Goal: Contribute content

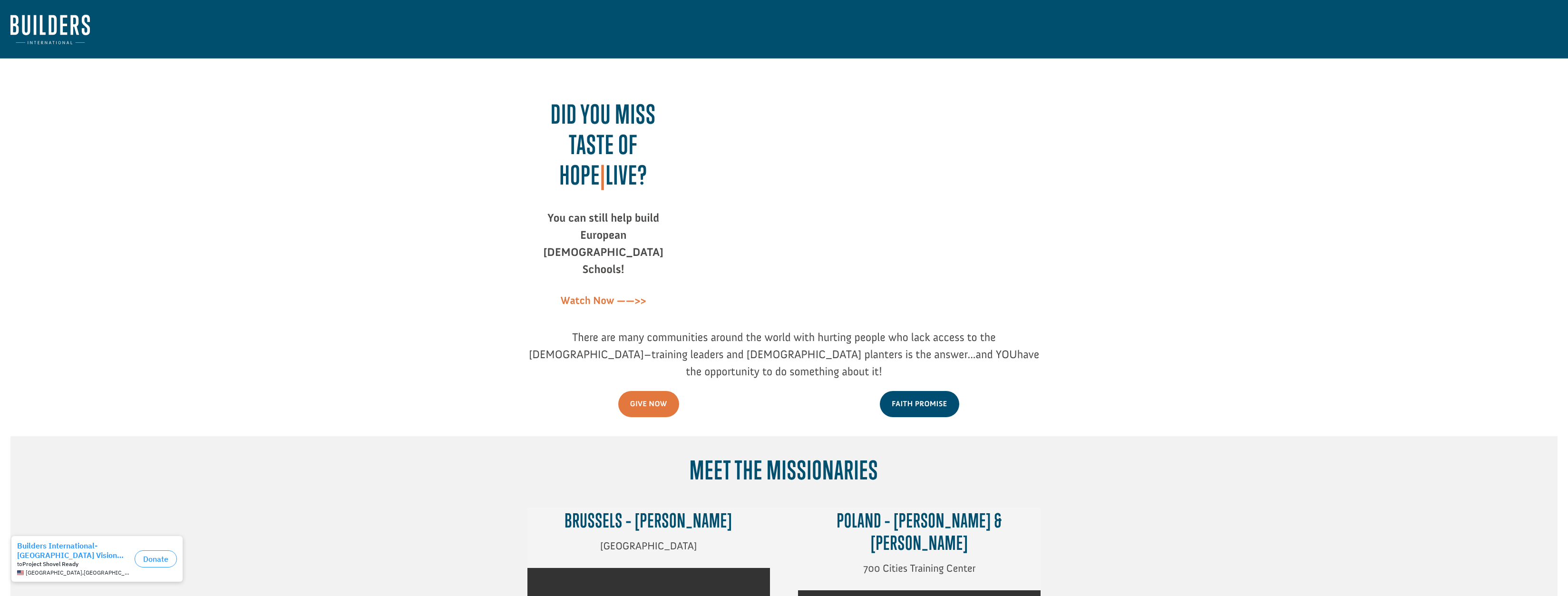
click at [536, 79] on div "Did you miss Taste of Hope | LIVE? You can still help build European Bible Scho…" at bounding box center [784, 198] width 514 height 259
click at [357, 20] on nav at bounding box center [784, 29] width 1568 height 59
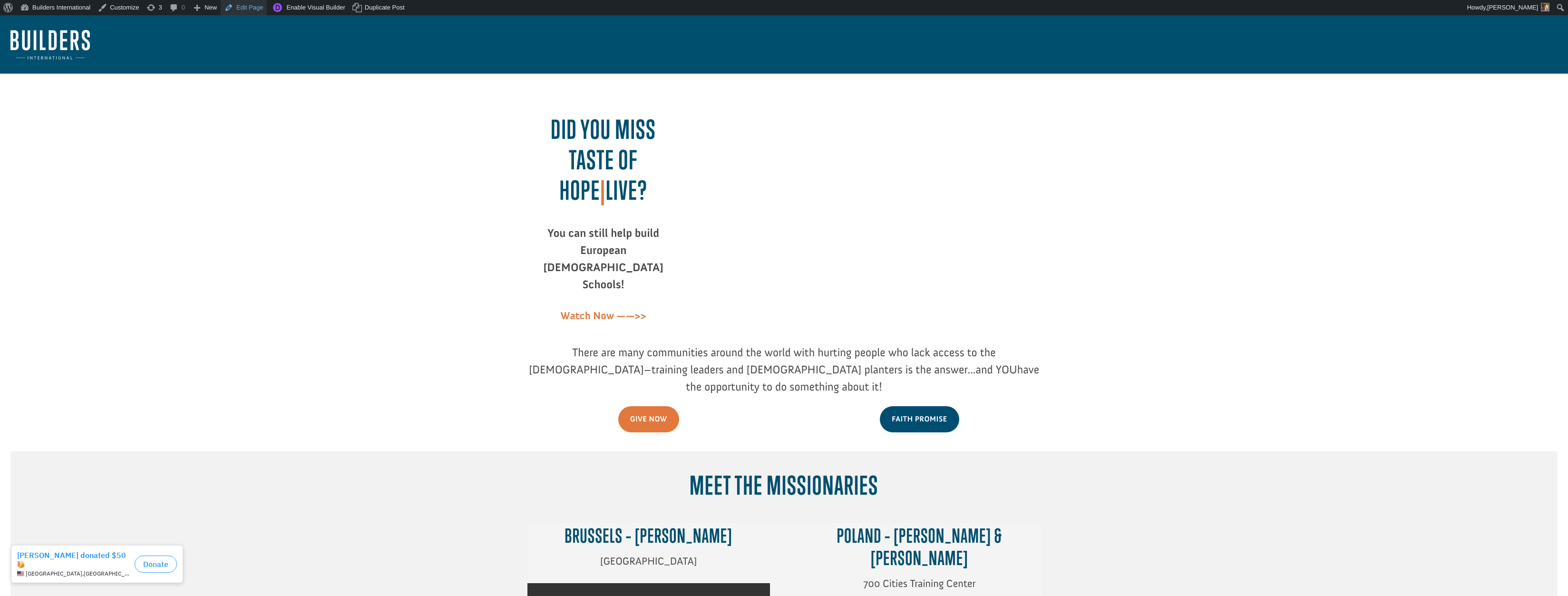
click at [253, 9] on link "Edit Page" at bounding box center [244, 8] width 46 height 15
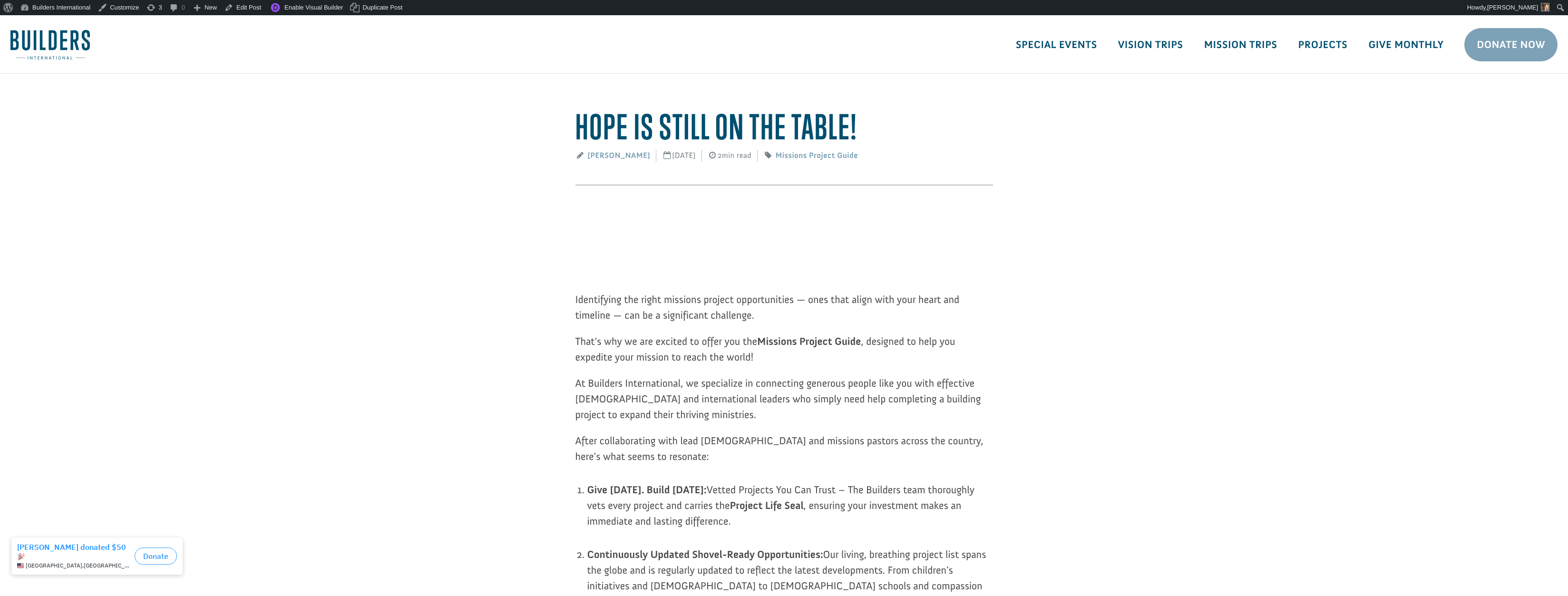
click at [875, 240] on p at bounding box center [784, 230] width 417 height 52
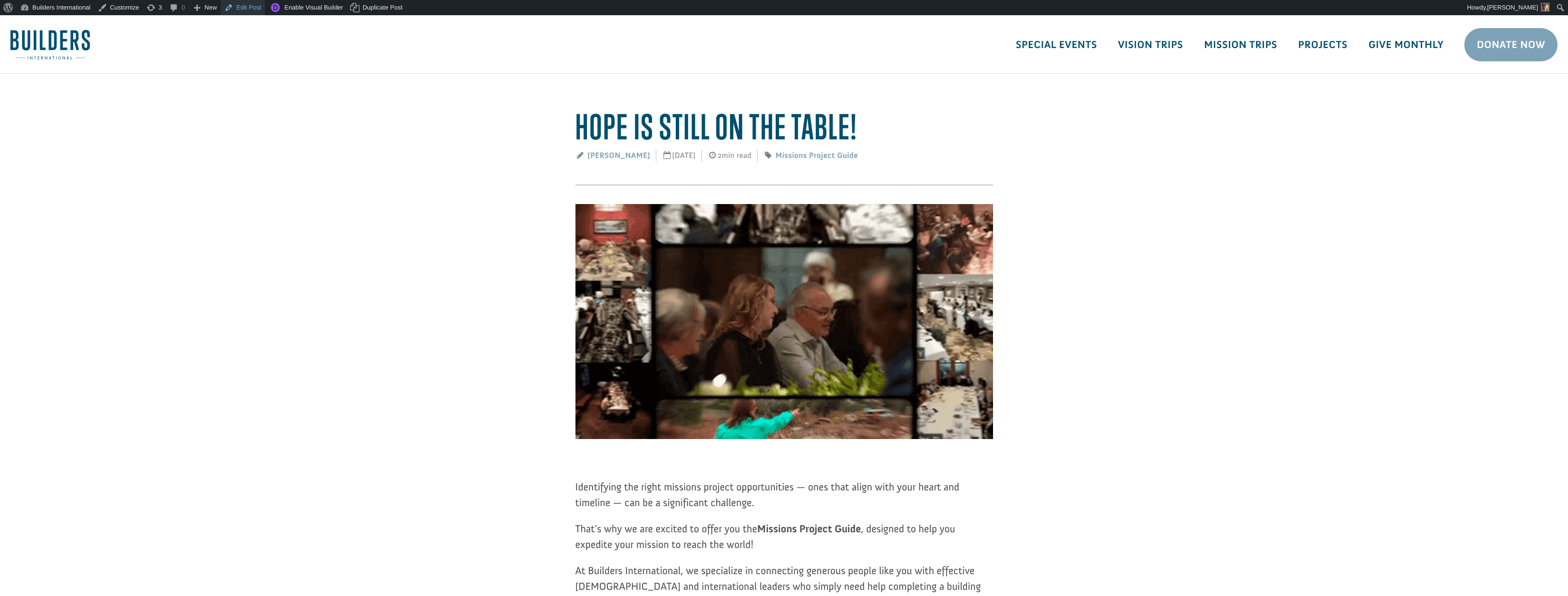
click at [249, 7] on link "Edit Post" at bounding box center [243, 8] width 45 height 15
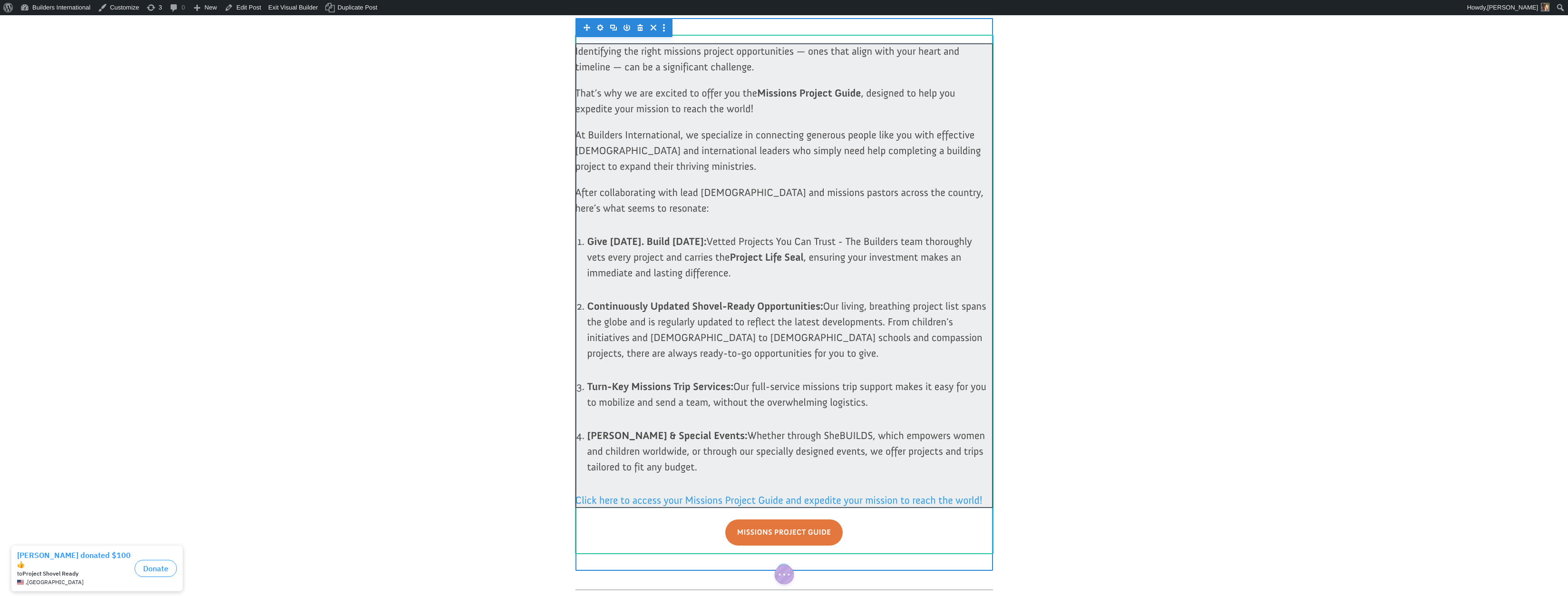
scroll to position [438, 0]
click at [695, 466] on div at bounding box center [784, 274] width 417 height 465
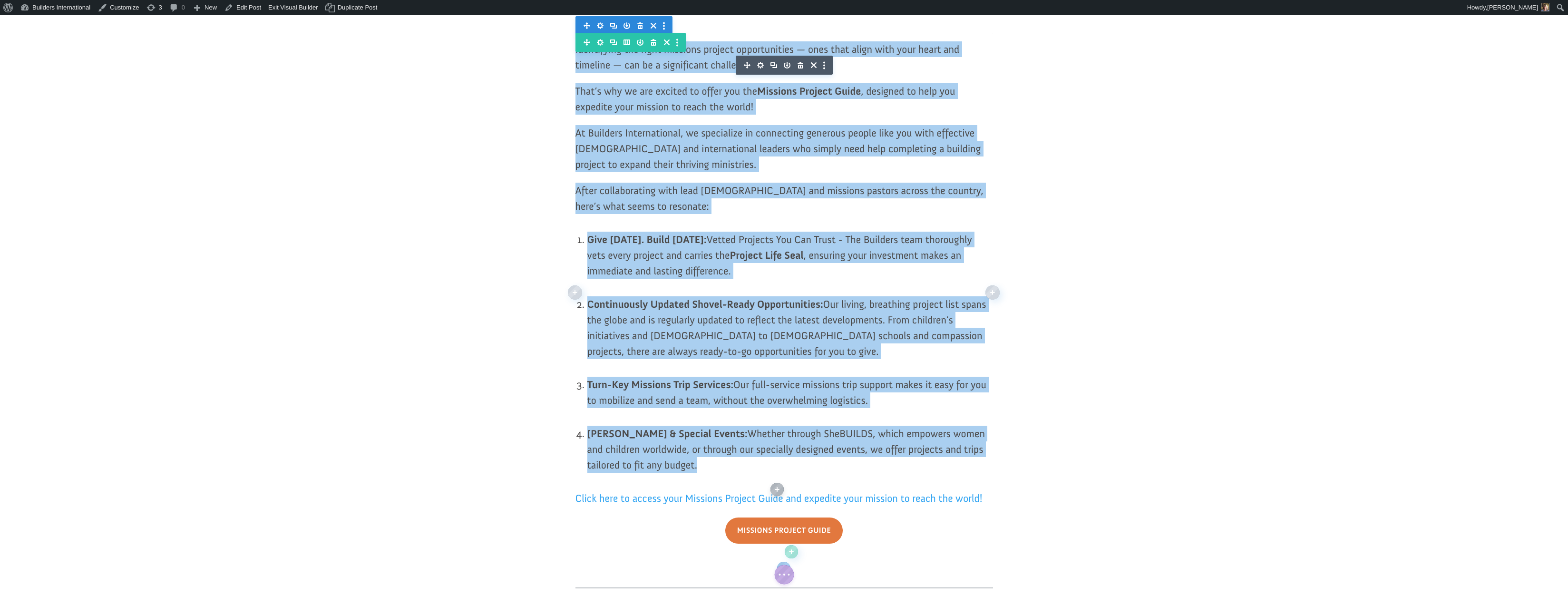
drag, startPoint x: 680, startPoint y: 460, endPoint x: 570, endPoint y: 29, distance: 444.8
click at [570, 29] on div "Hope is Still on the Table! deborah sims September 17, 2025 2min read Missions …" at bounding box center [784, 185] width 428 height 1032
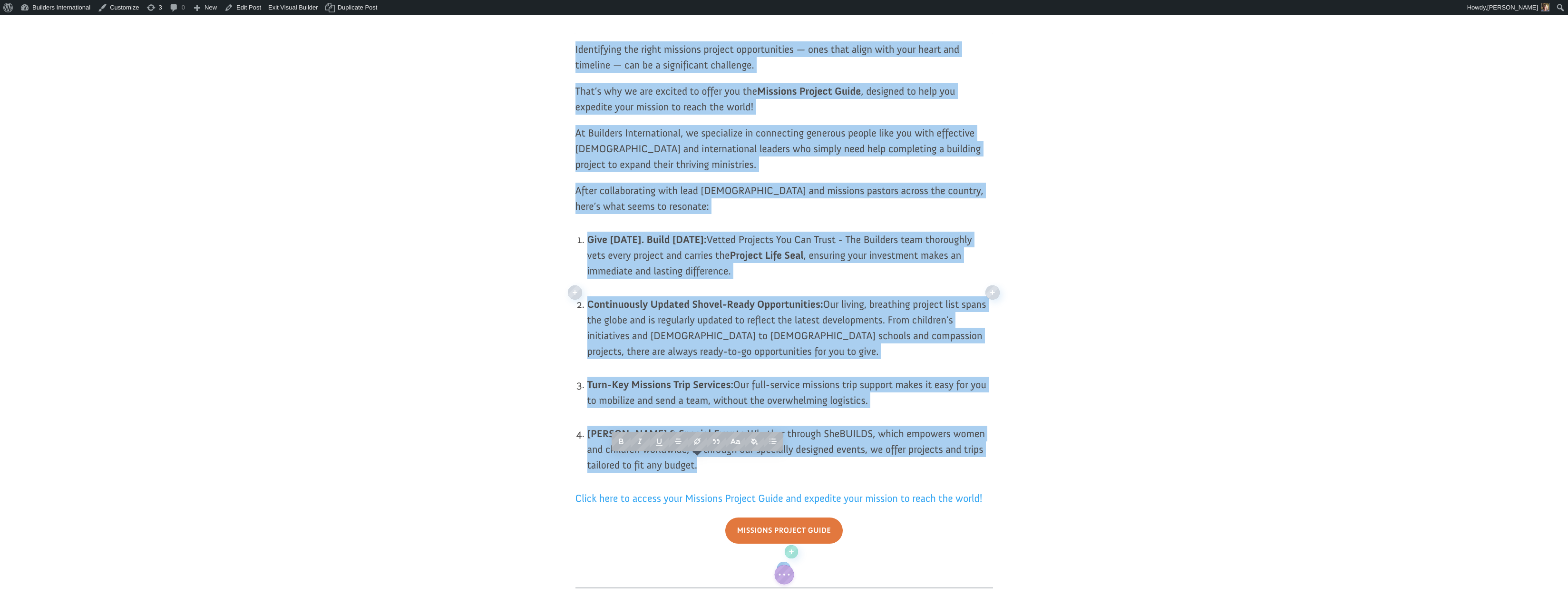
paste div
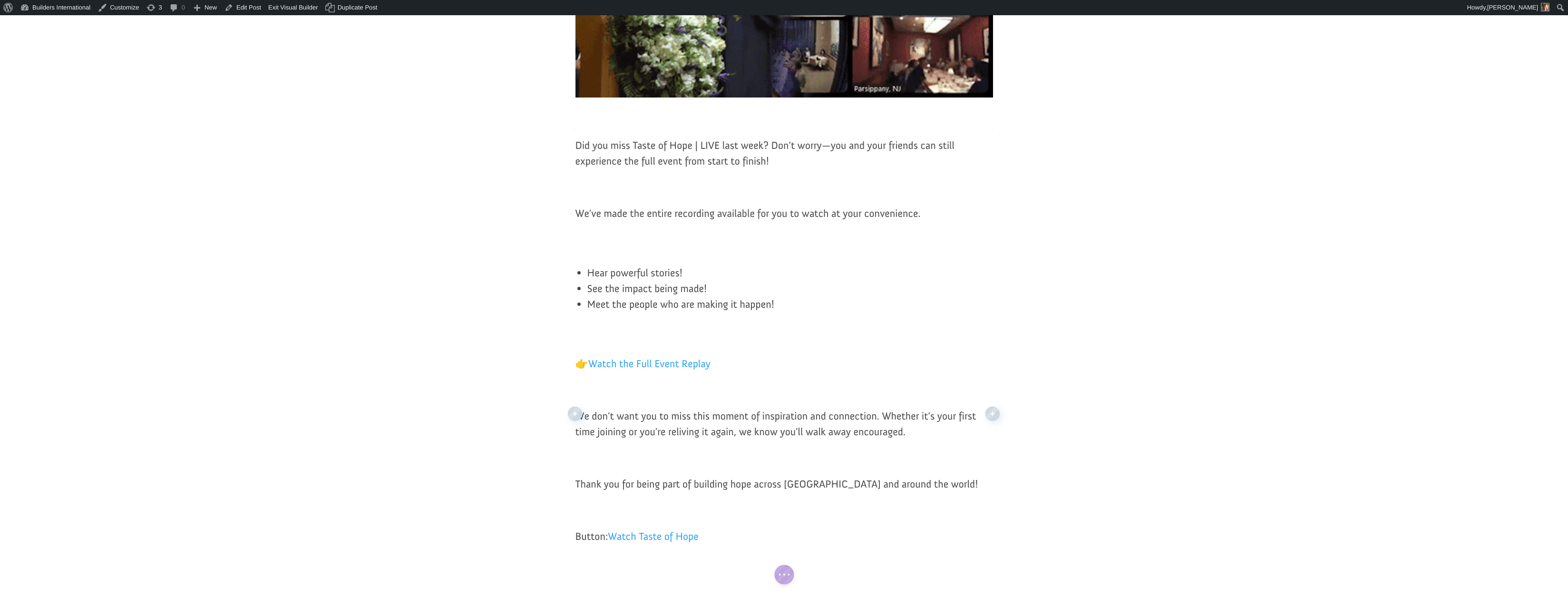
scroll to position [341, 0]
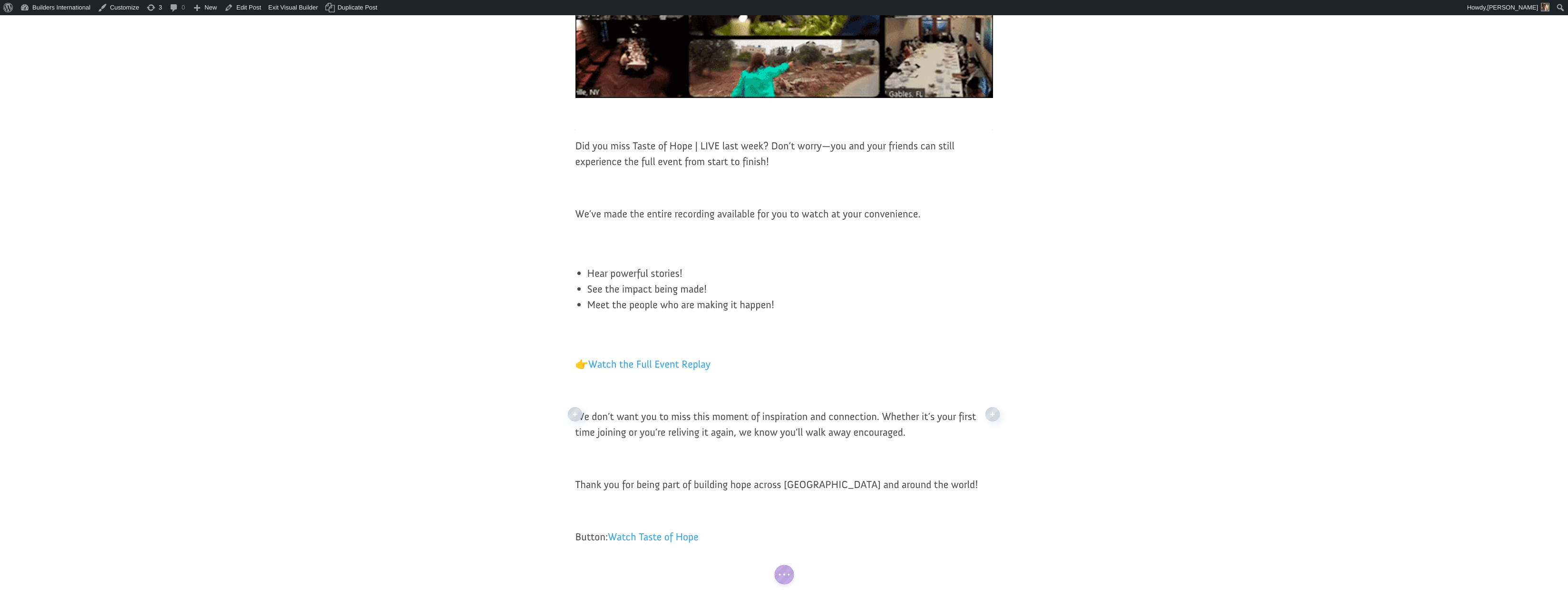
click at [589, 145] on span "Did you miss Taste of Hope | LIVE last week? Don’t worry—you and your friends c…" at bounding box center [766, 154] width 379 height 28
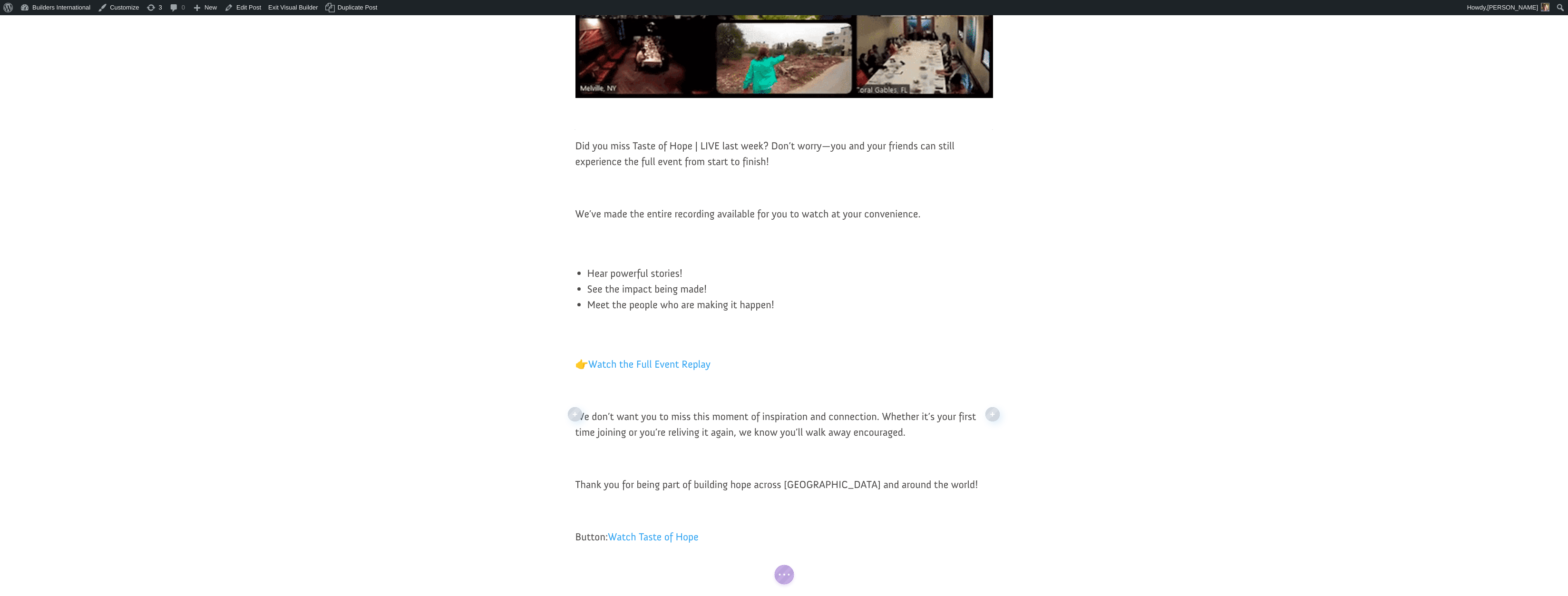
click at [635, 172] on p "Did you miss Taste of Hope | LIVE last week? Don’t worry—you and your friends c…" at bounding box center [784, 158] width 417 height 42
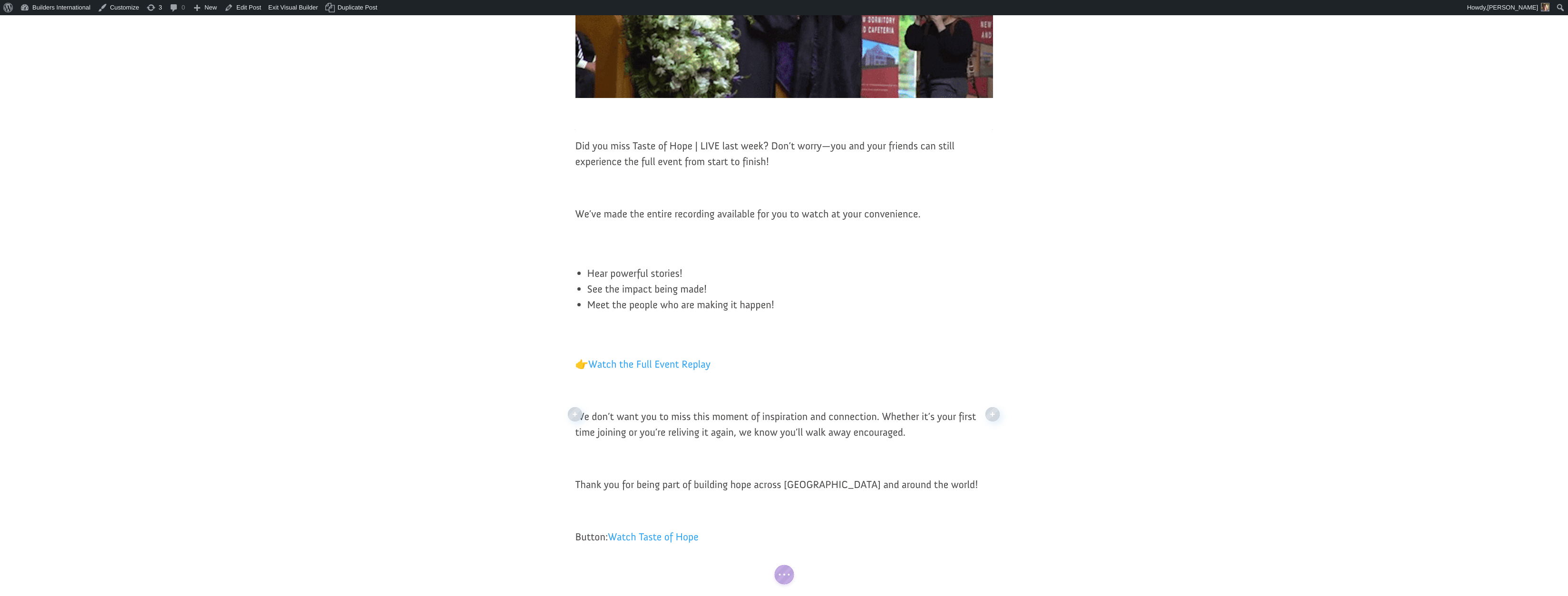
click at [606, 190] on p at bounding box center [784, 194] width 417 height 27
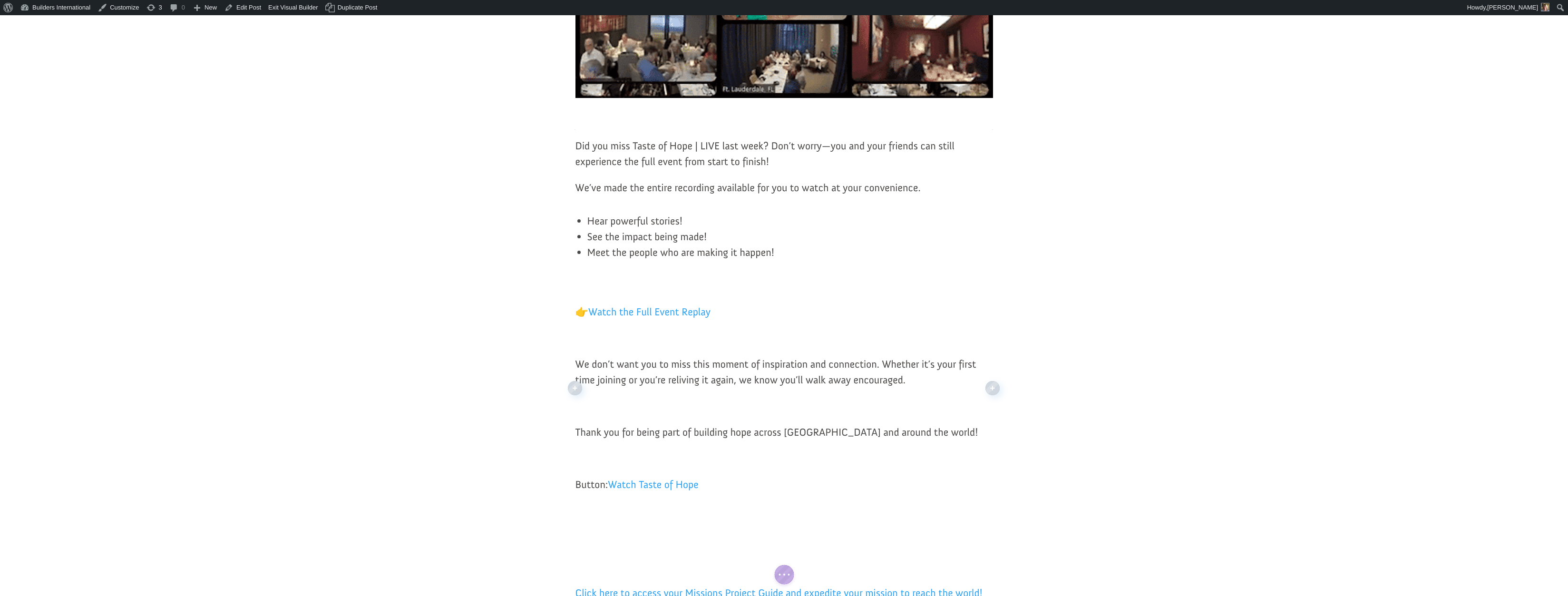
scroll to position [353, 0]
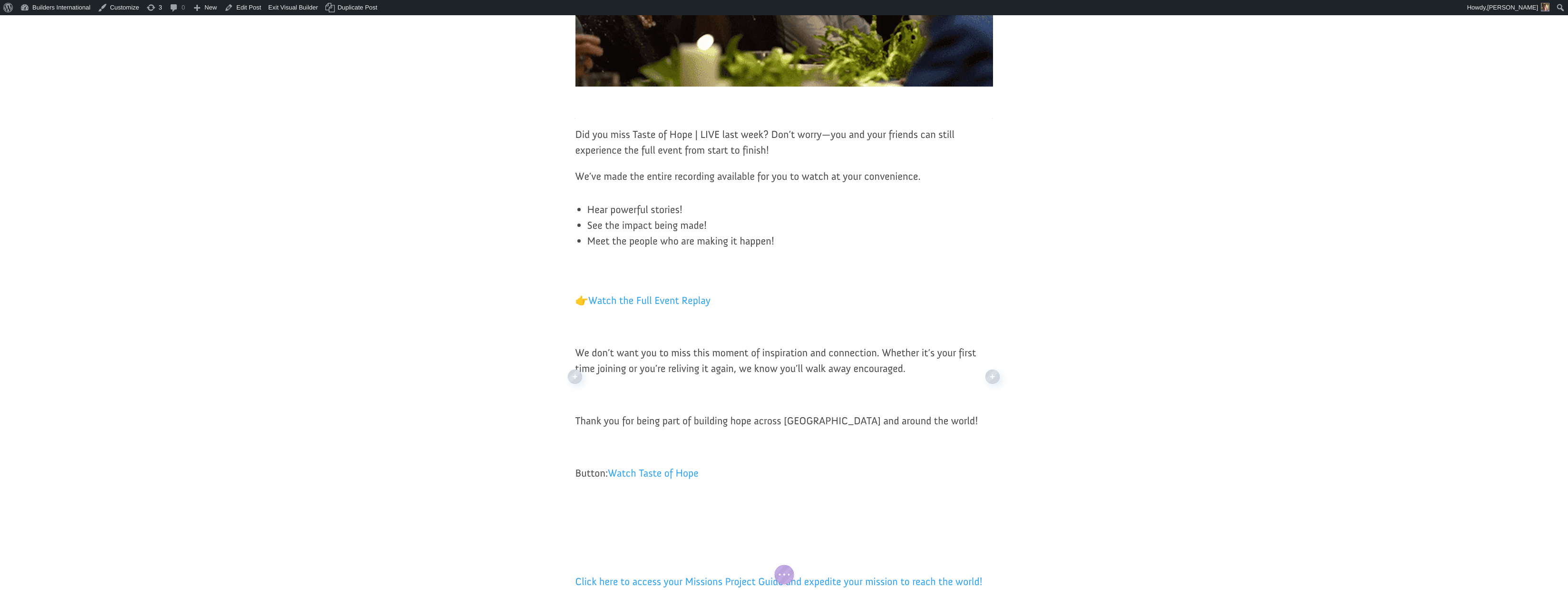
click at [586, 264] on div "Did you miss Taste of Hope | LIVE last week? Don’t worry—you and your friends c…" at bounding box center [784, 358] width 417 height 463
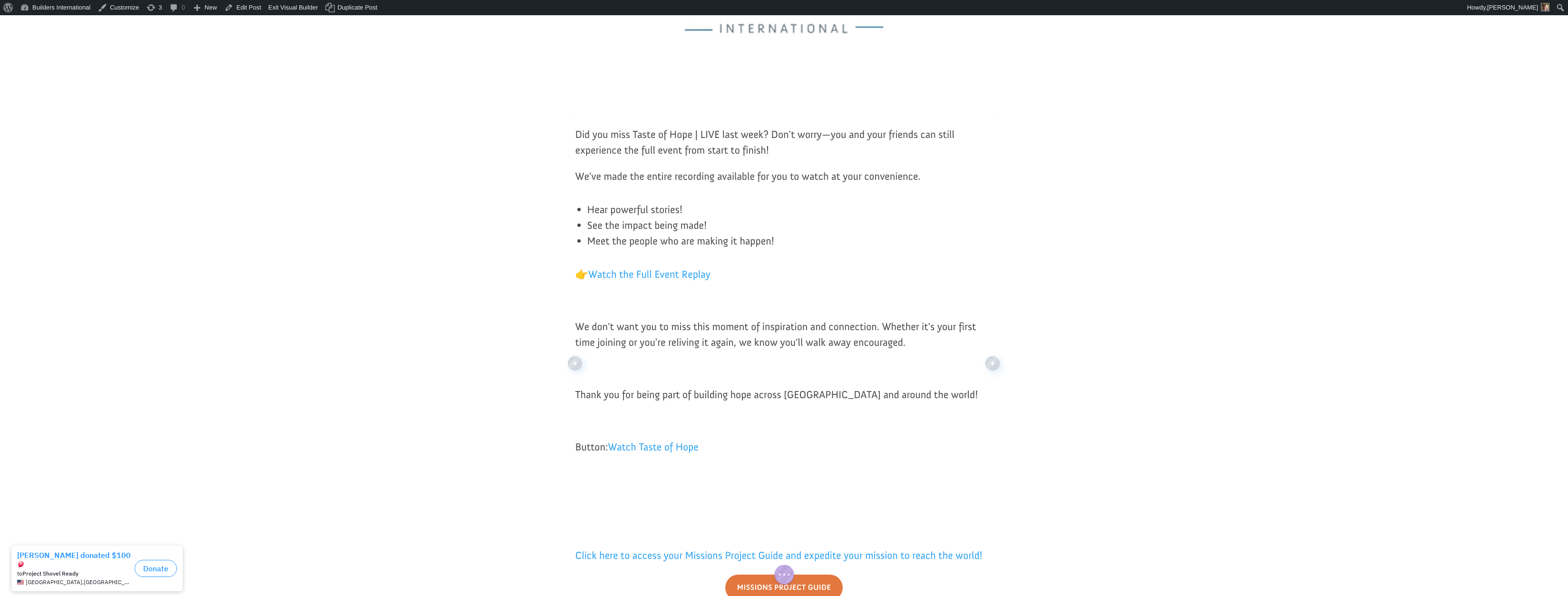
scroll to position [346, 0]
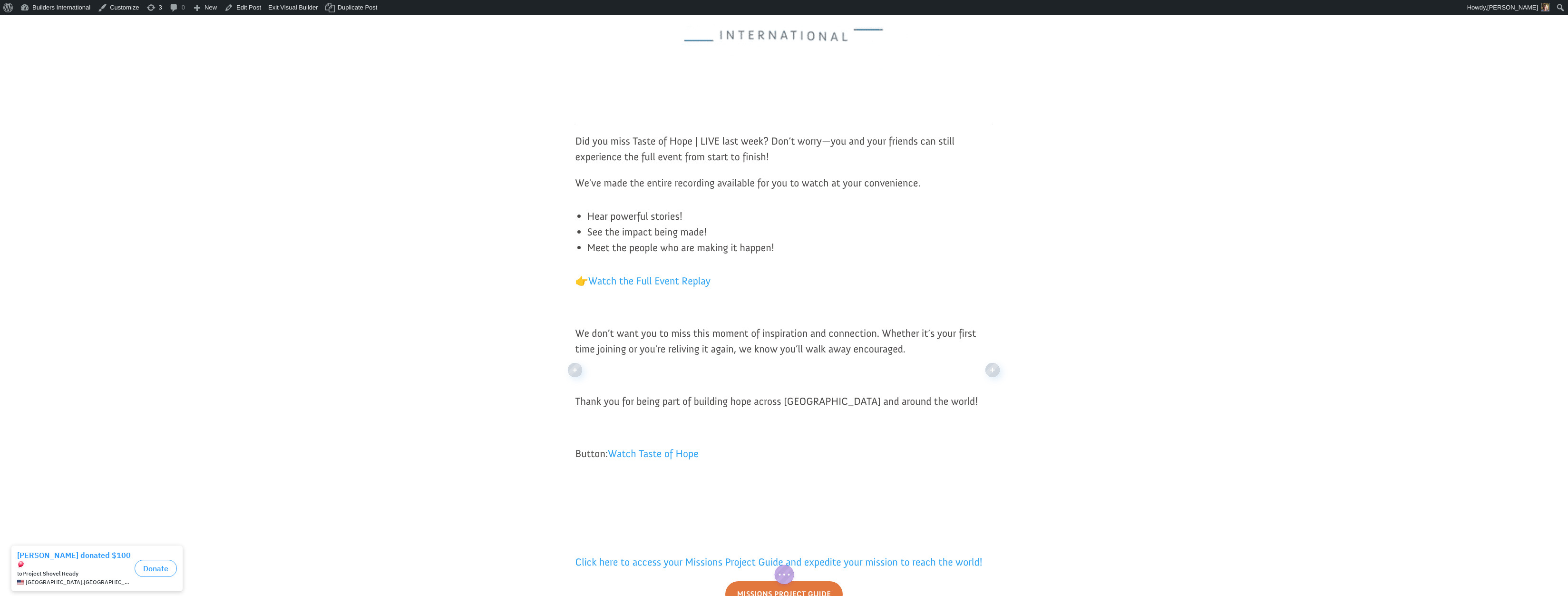
click at [583, 307] on p at bounding box center [784, 312] width 417 height 27
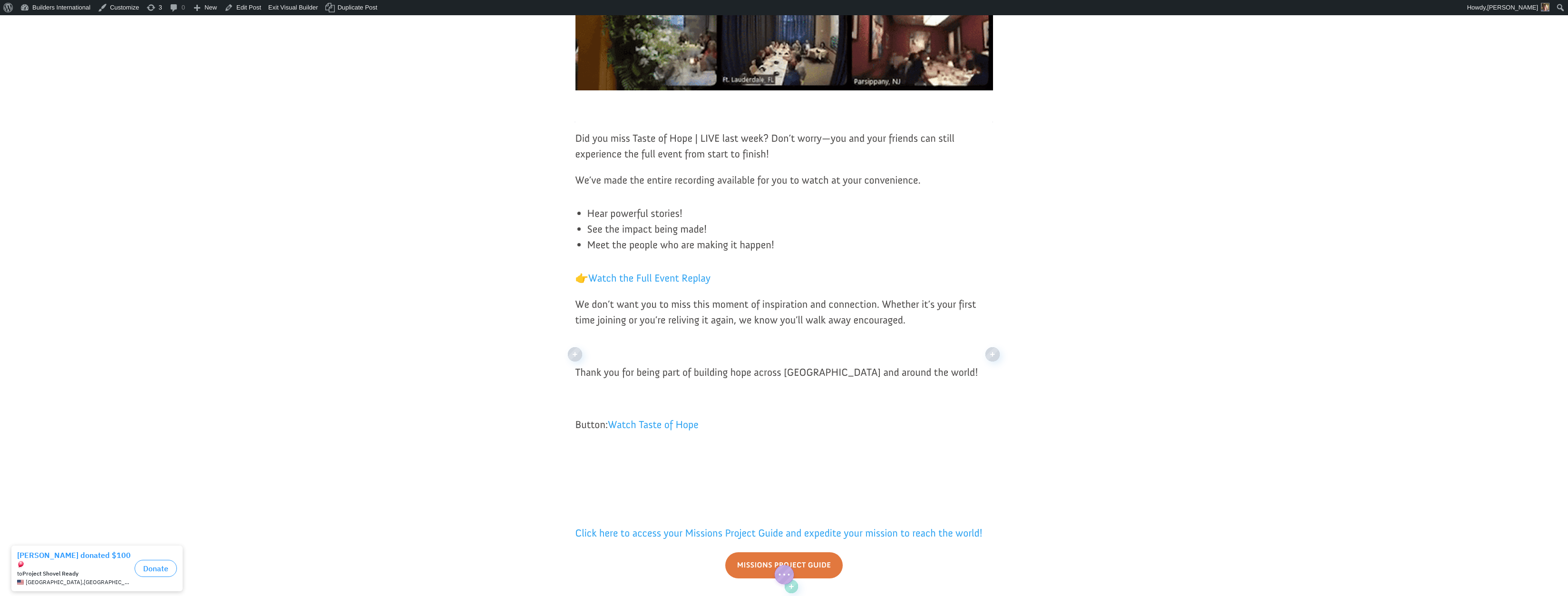
scroll to position [270, 0]
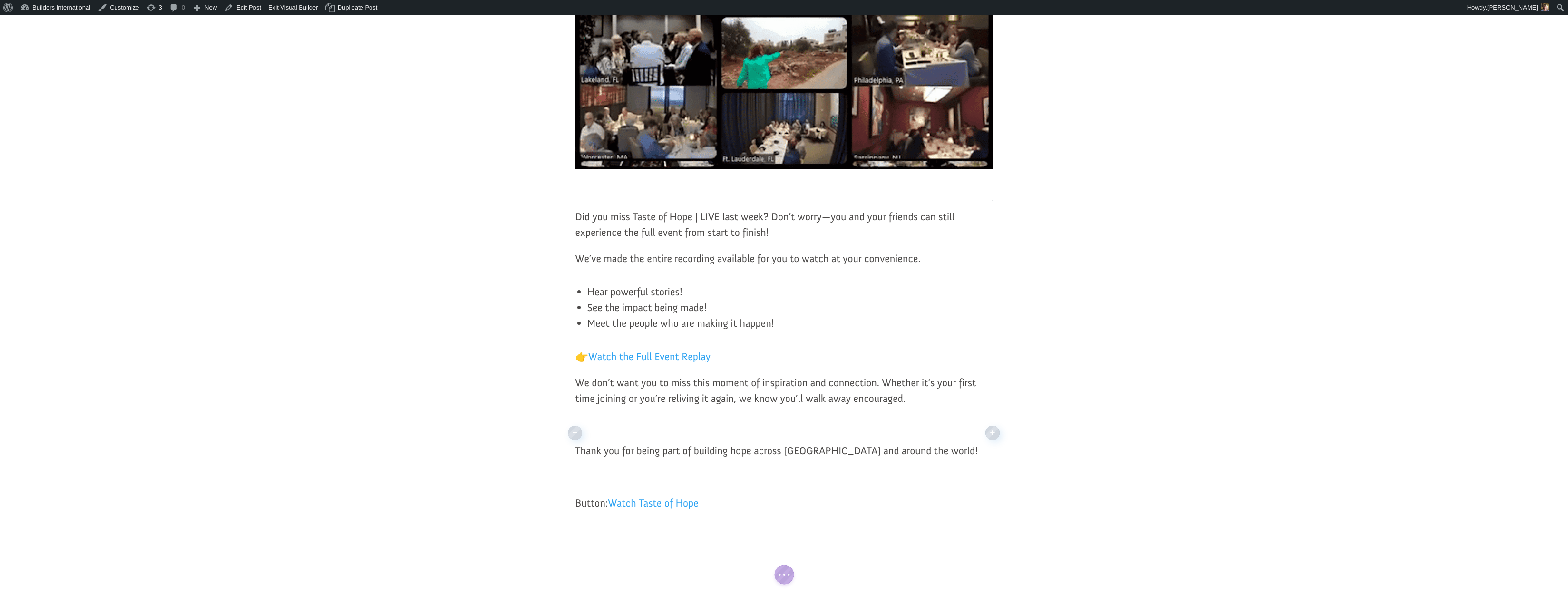
click at [607, 434] on p at bounding box center [784, 430] width 417 height 27
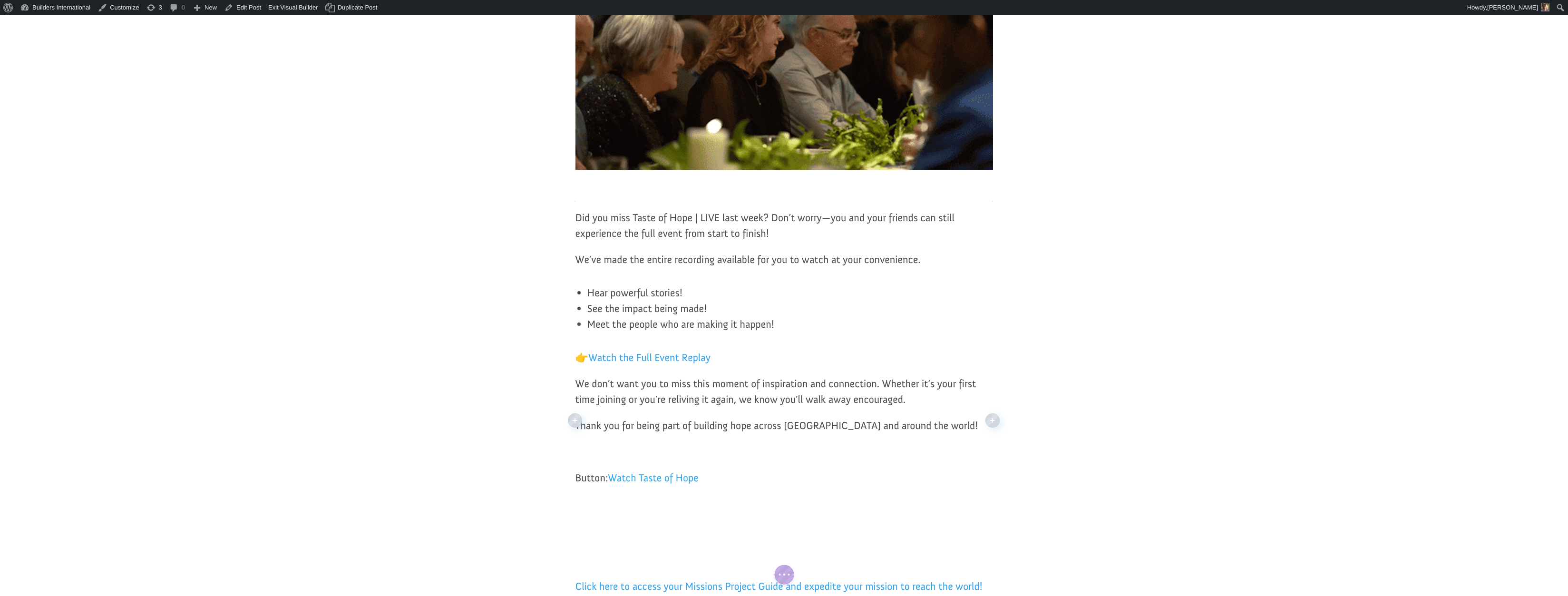
scroll to position [267, 0]
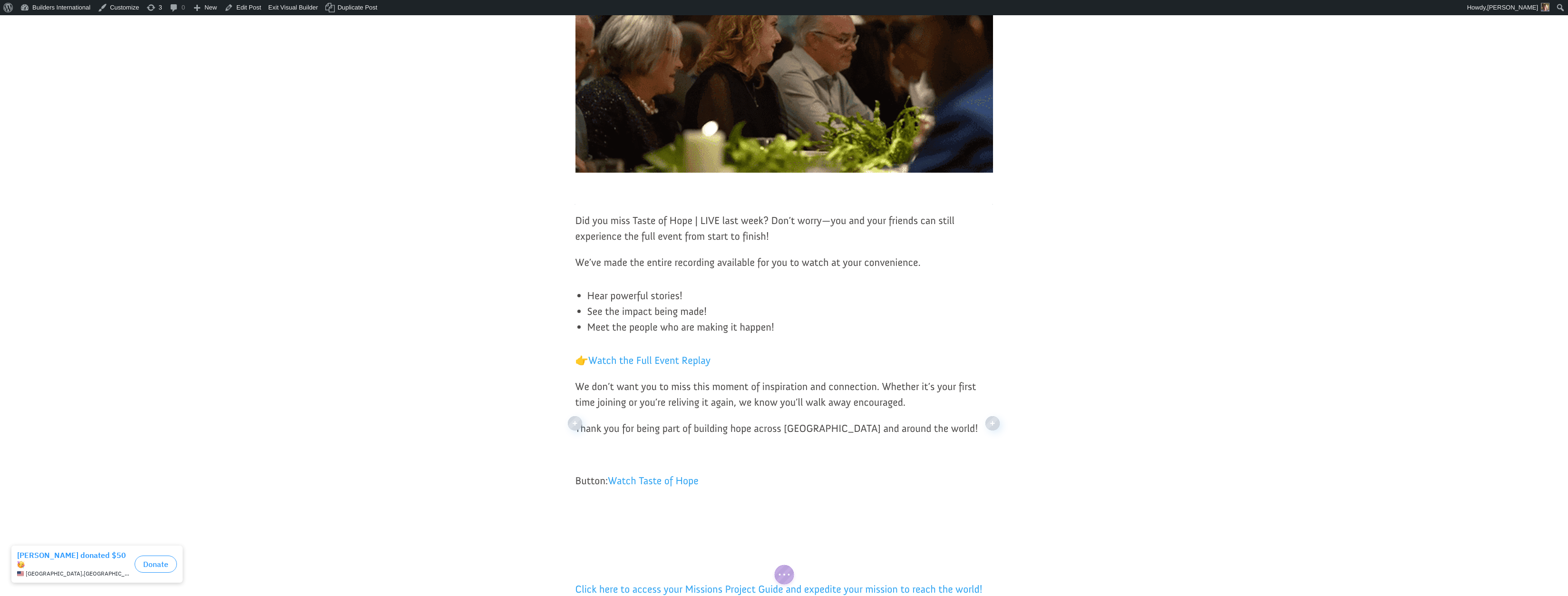
click at [582, 461] on p at bounding box center [784, 460] width 417 height 27
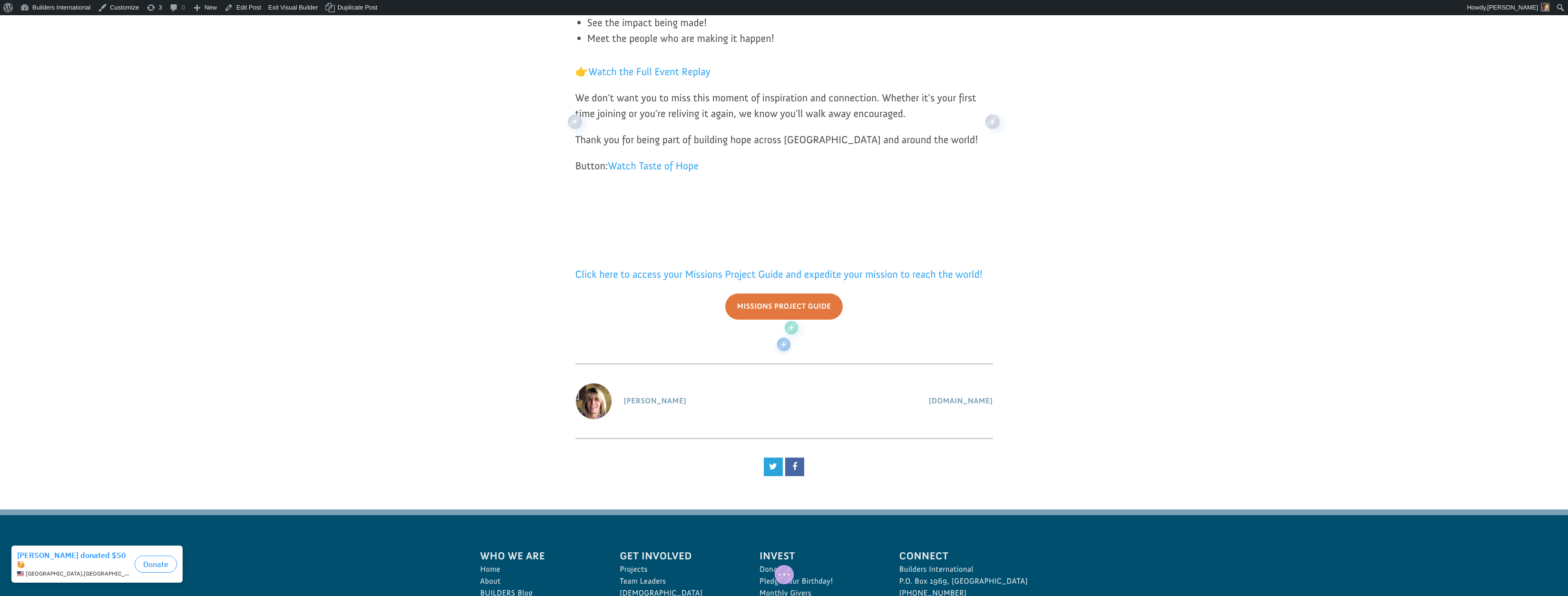
scroll to position [569, 0]
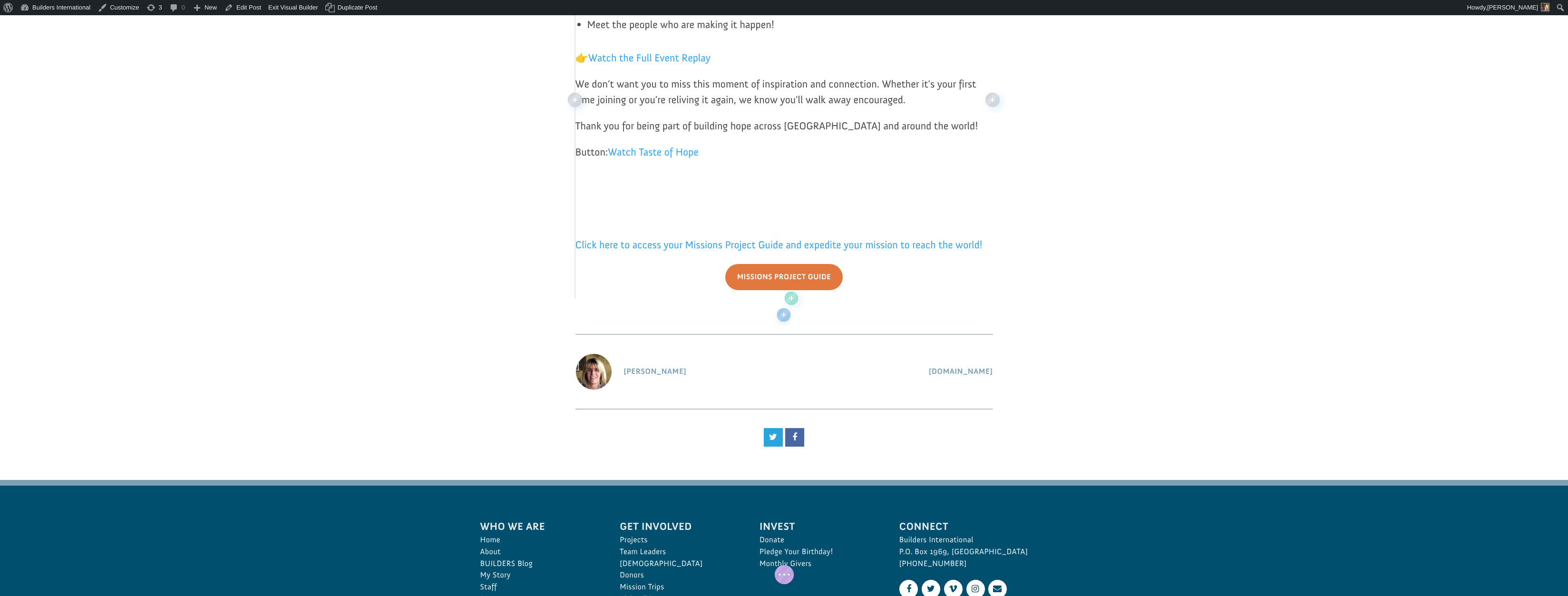
click at [575, 257] on span at bounding box center [575, 100] width 1 height 397
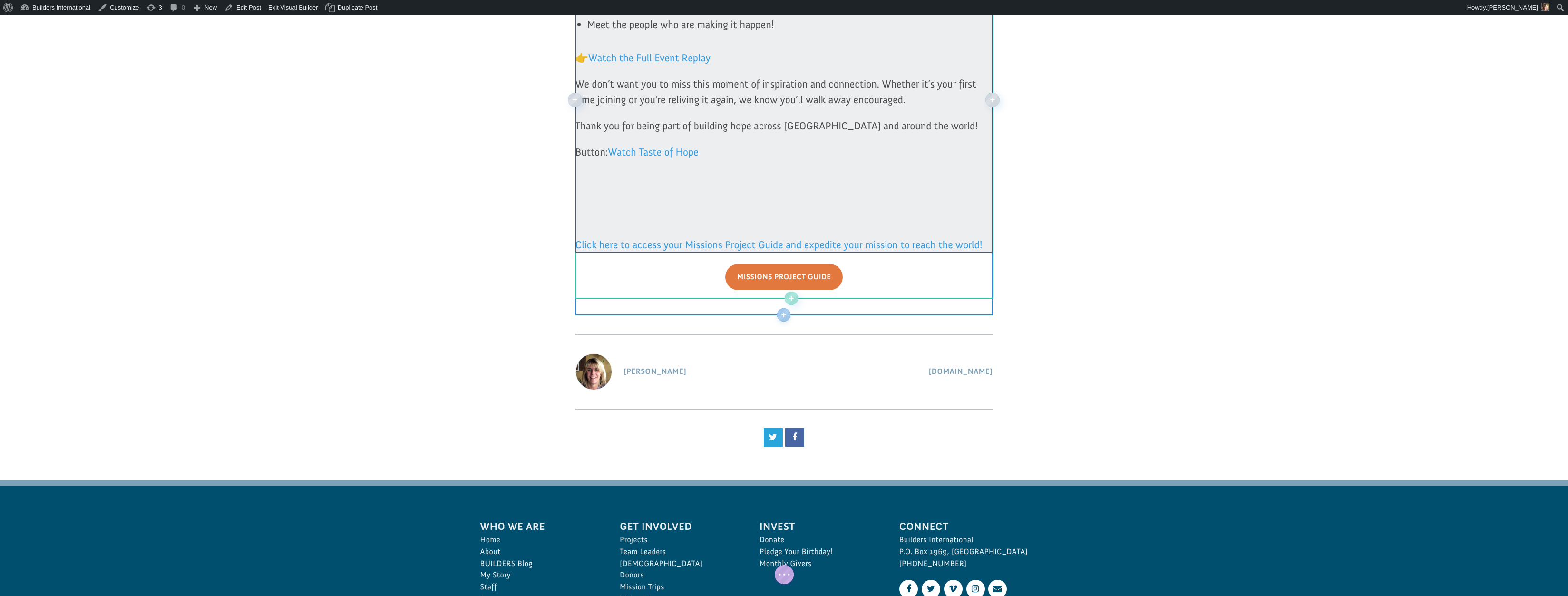
click at [983, 241] on div at bounding box center [784, 81] width 417 height 343
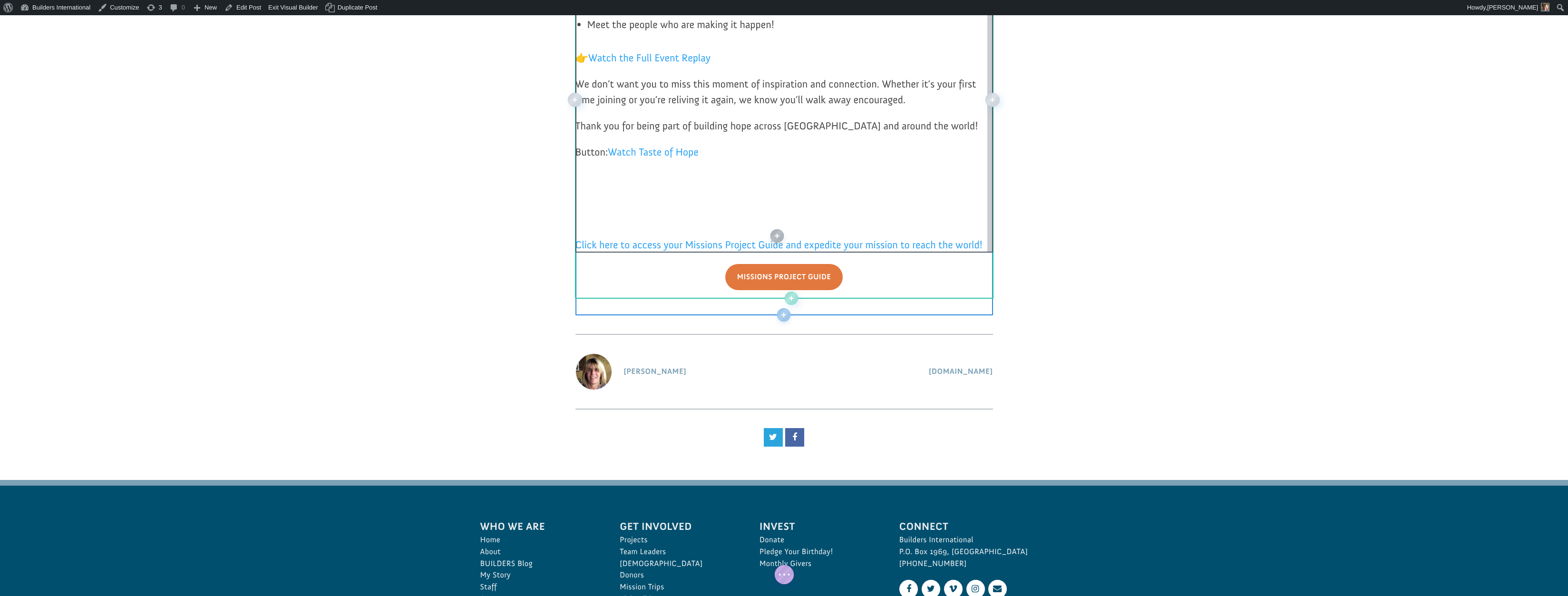
click at [985, 242] on div at bounding box center [988, 81] width 8 height 343
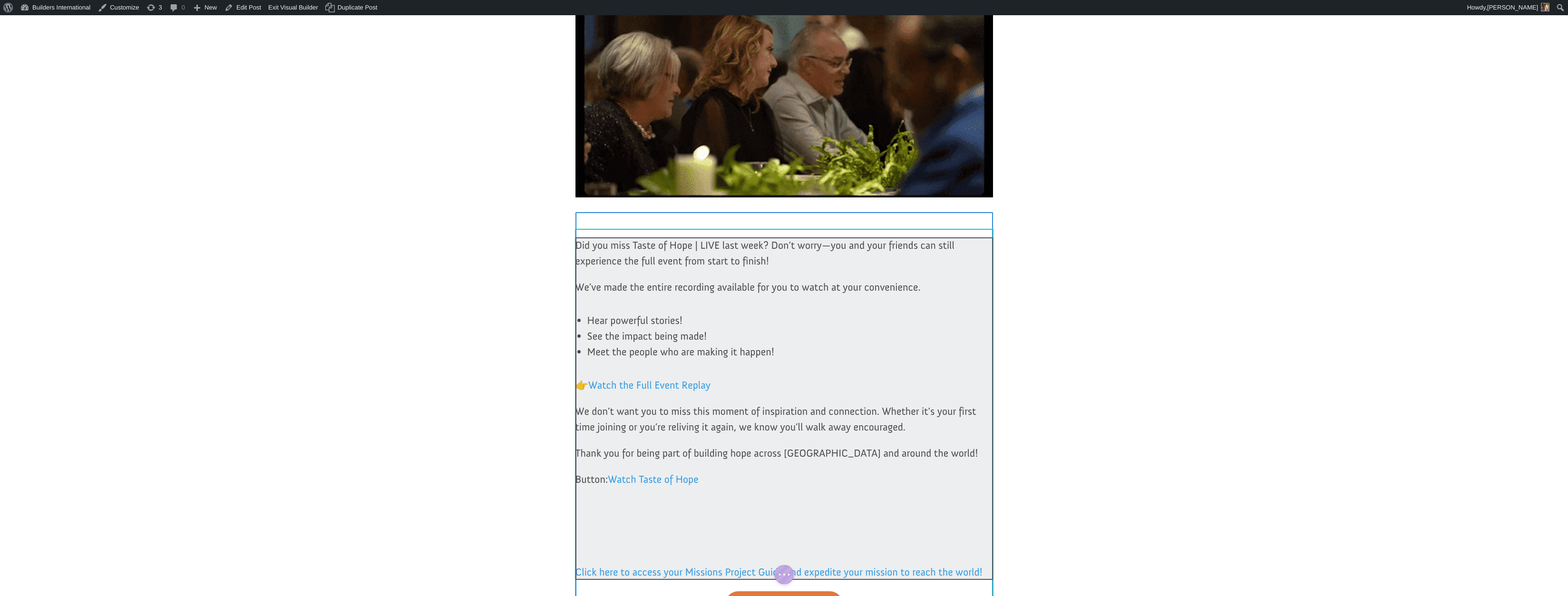
click at [797, 284] on div at bounding box center [784, 408] width 417 height 343
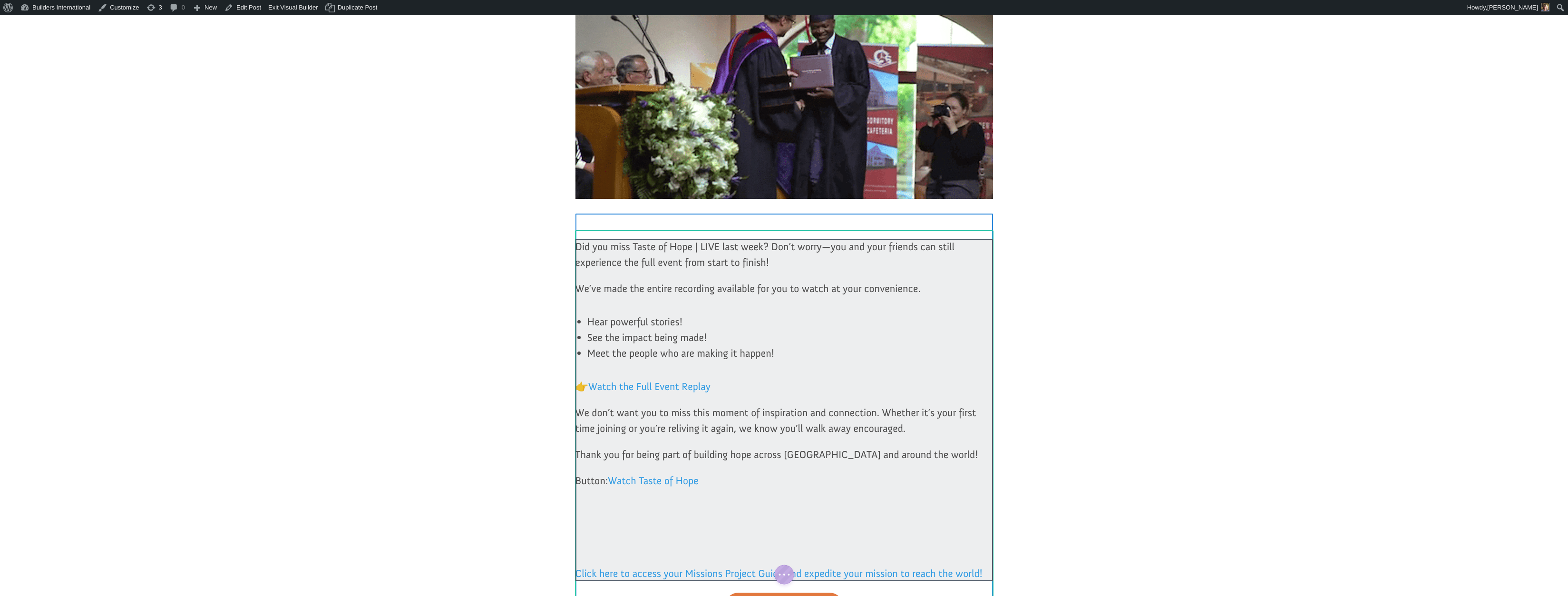
scroll to position [242, 0]
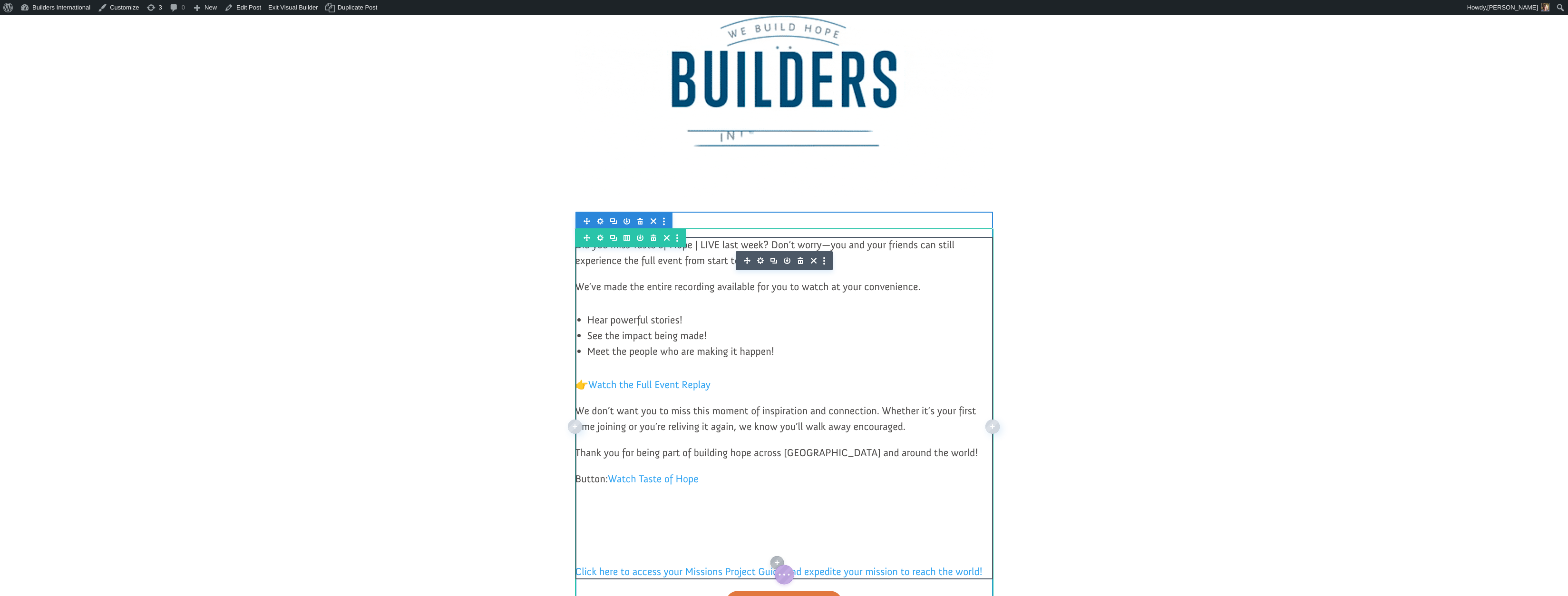
click at [760, 260] on icon "button" at bounding box center [761, 261] width 13 height 13
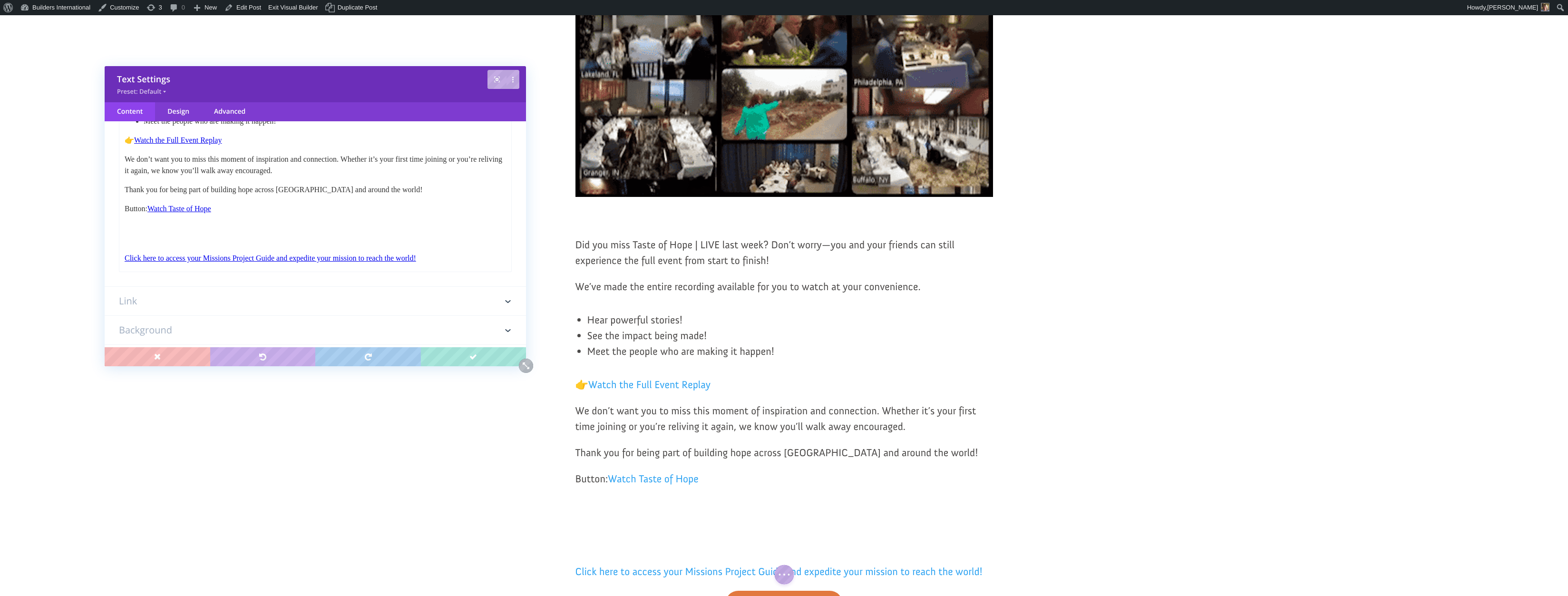
scroll to position [0, 0]
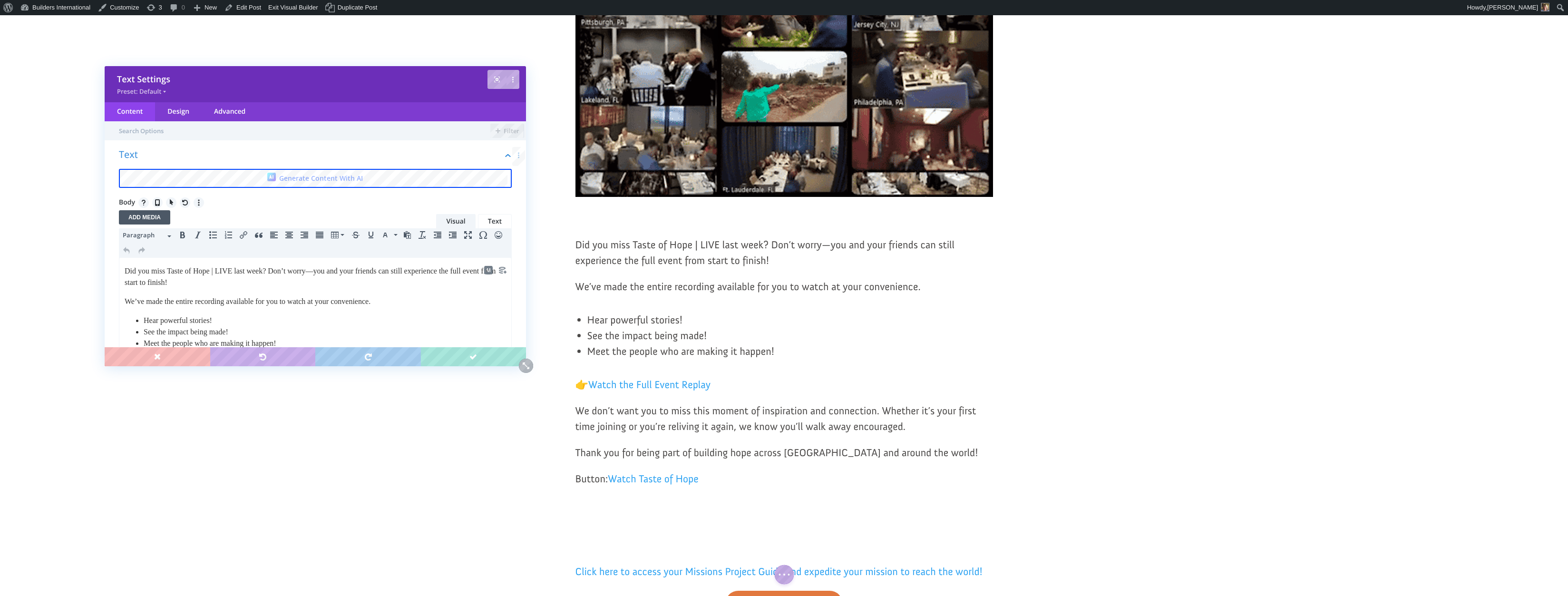
drag, startPoint x: 446, startPoint y: 479, endPoint x: 517, endPoint y: 514, distance: 79.2
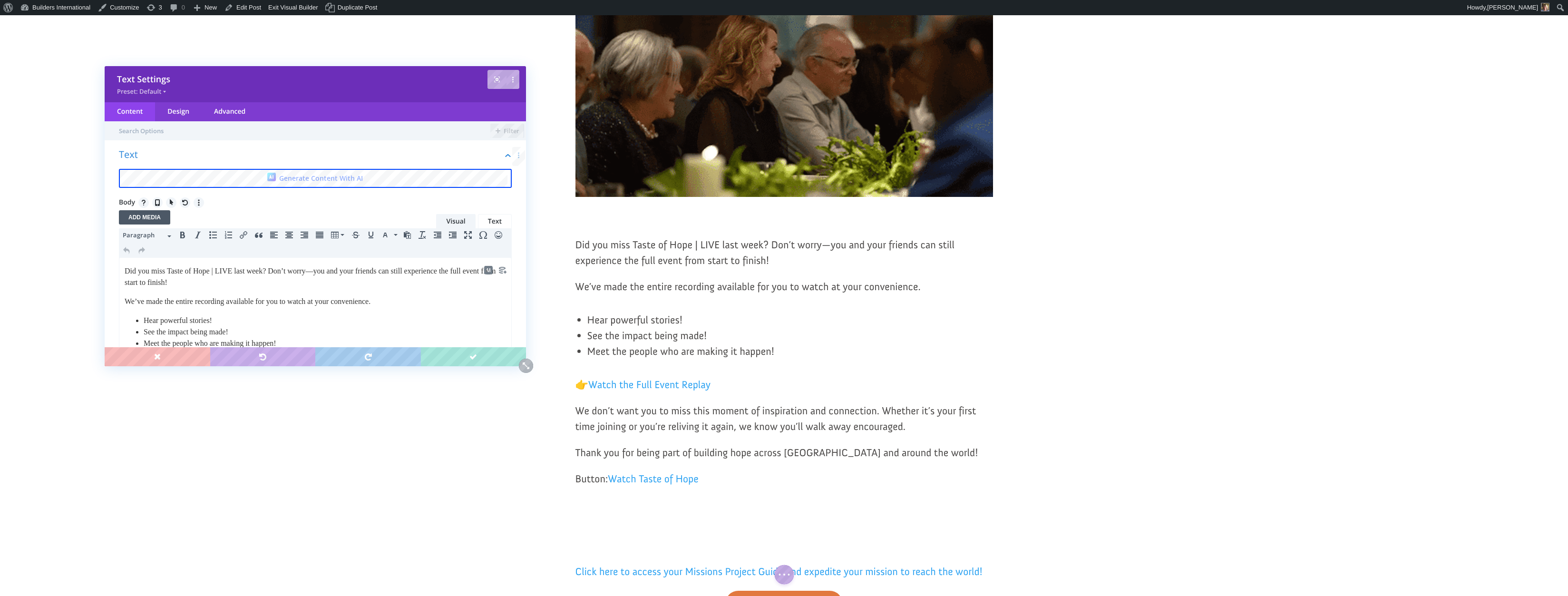
click at [397, 258] on html "Did you miss Taste of Hope | LIVE last week? Don’t worry—you and your friends c…" at bounding box center [315, 376] width 392 height 236
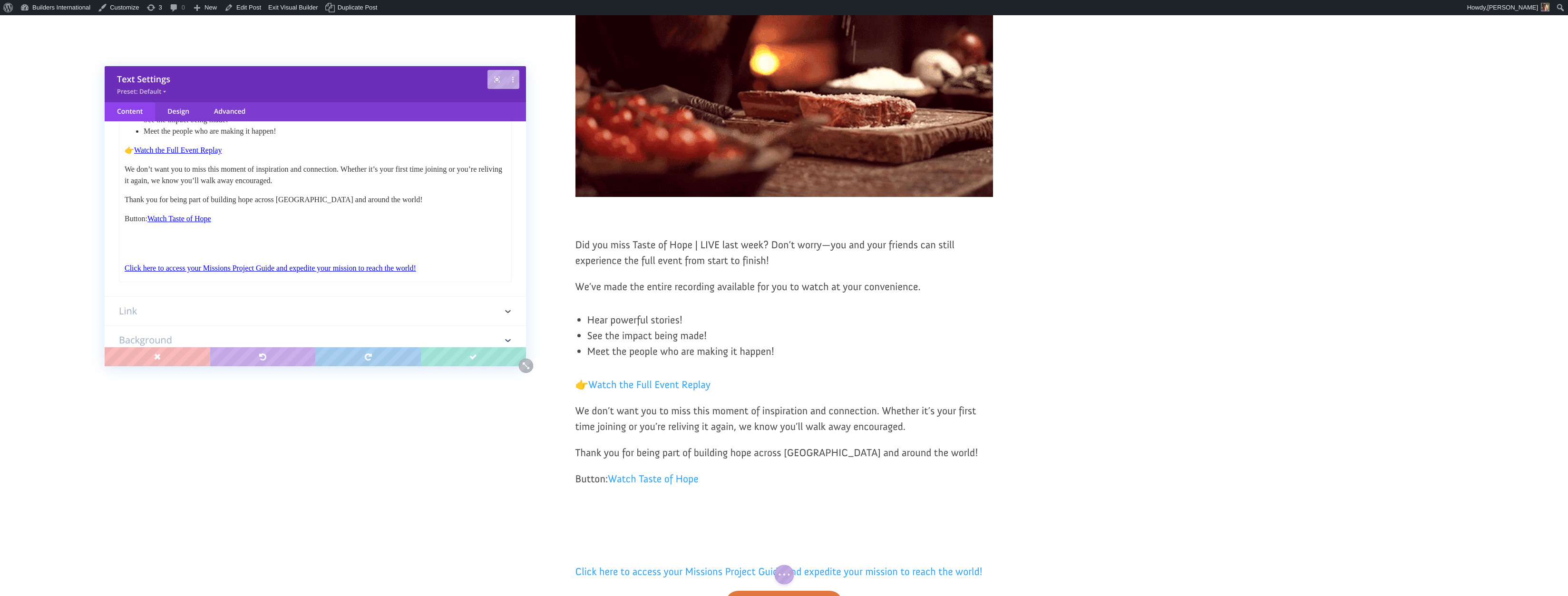
scroll to position [214, 0]
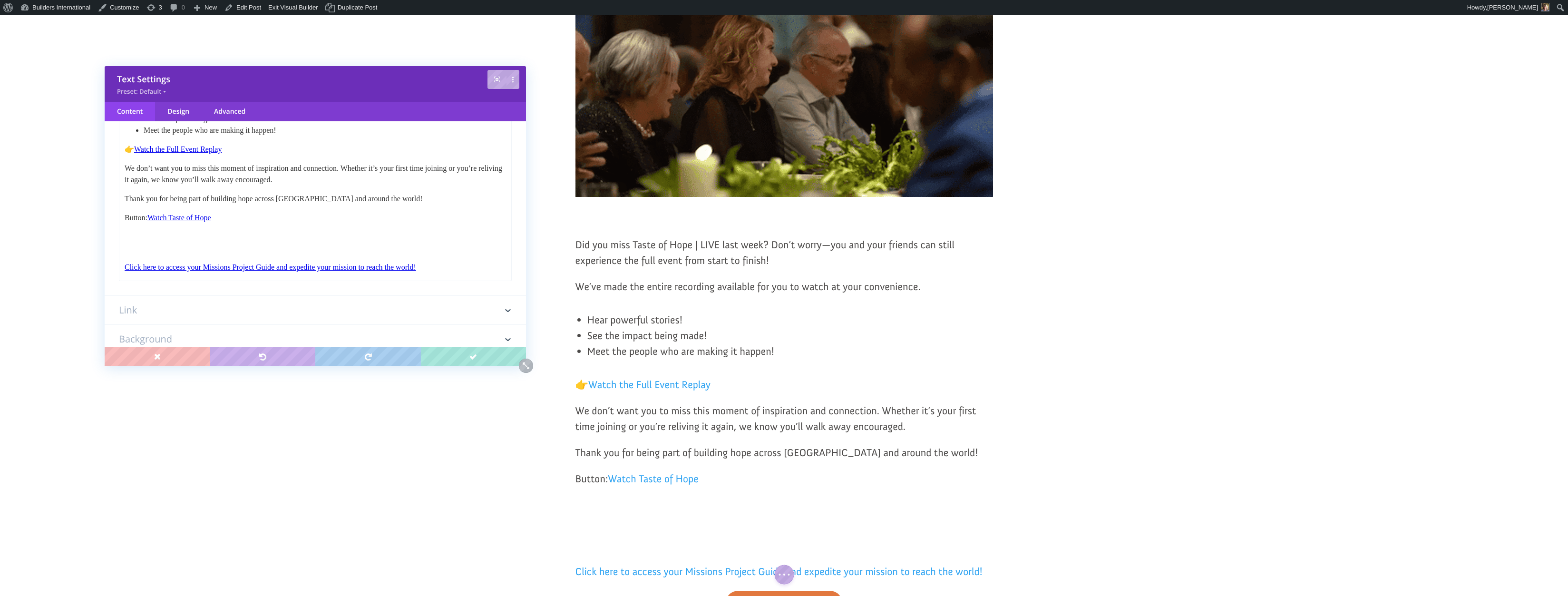
click at [450, 263] on p "Click here to access your Missions Project Guide and expedite your mission to r…" at bounding box center [315, 268] width 381 height 11
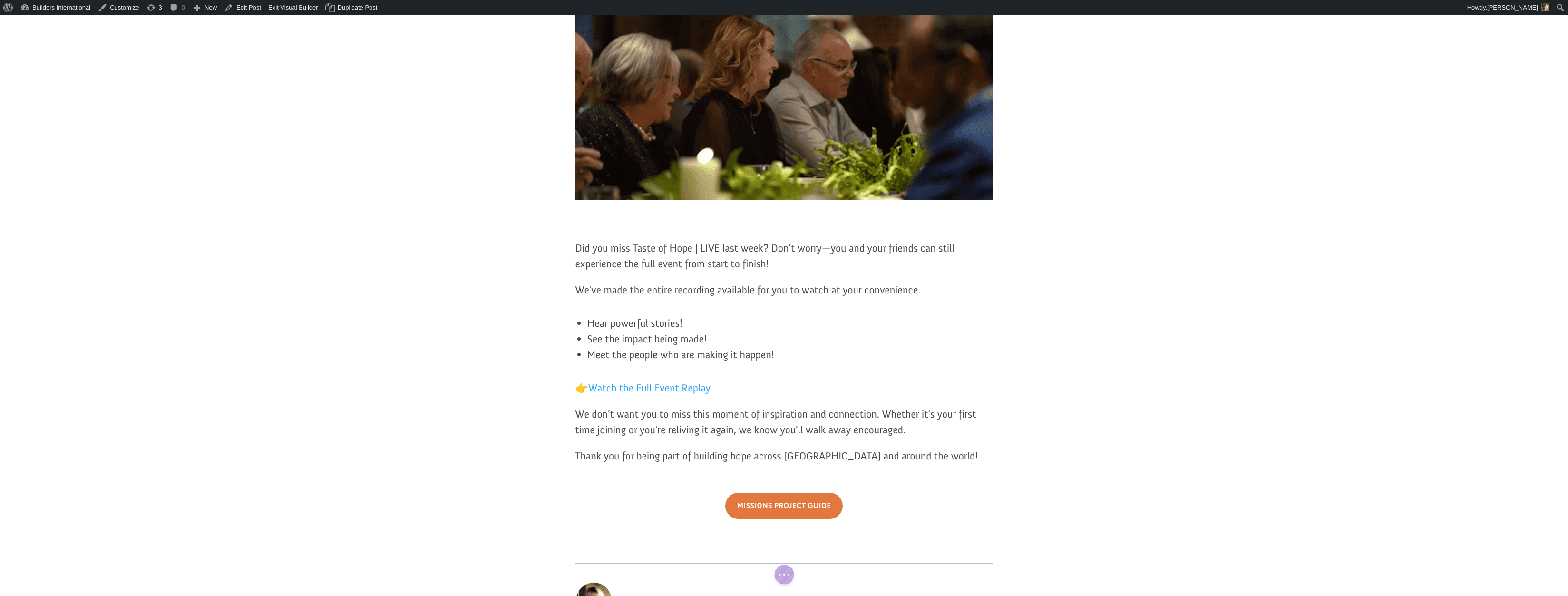
scroll to position [238, 0]
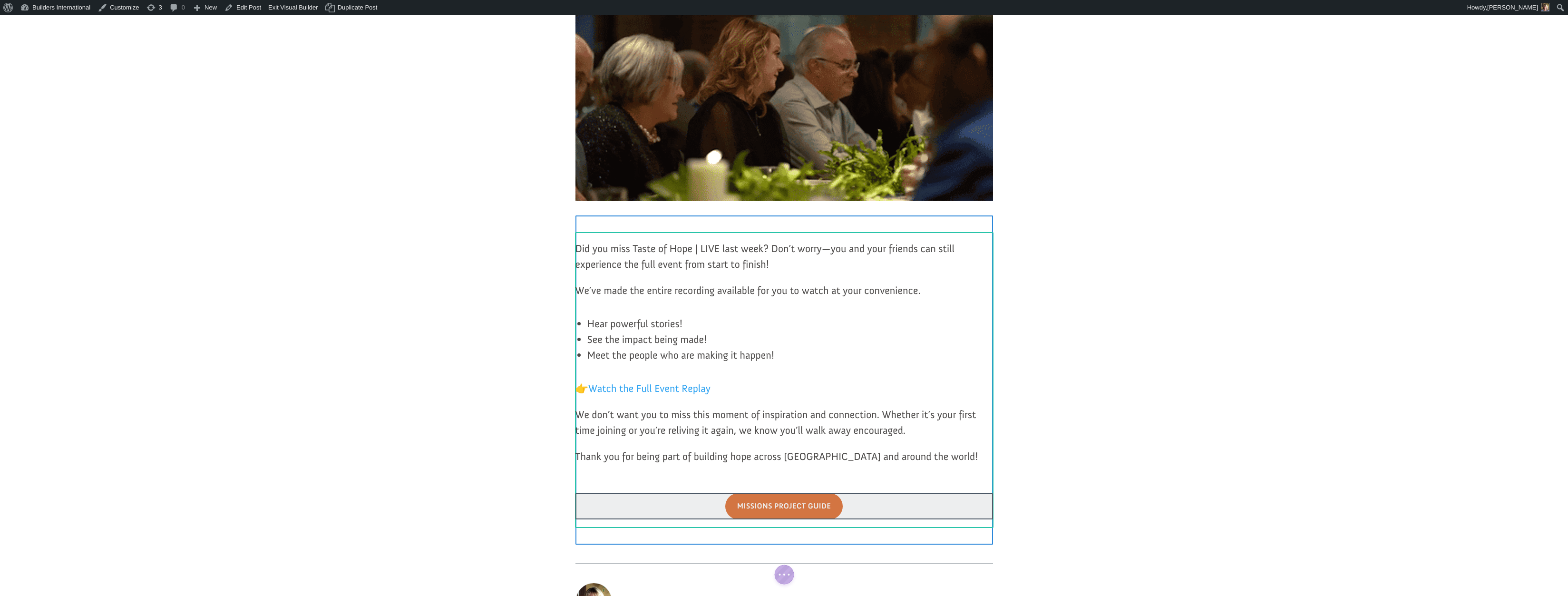
click at [751, 502] on div at bounding box center [784, 507] width 417 height 27
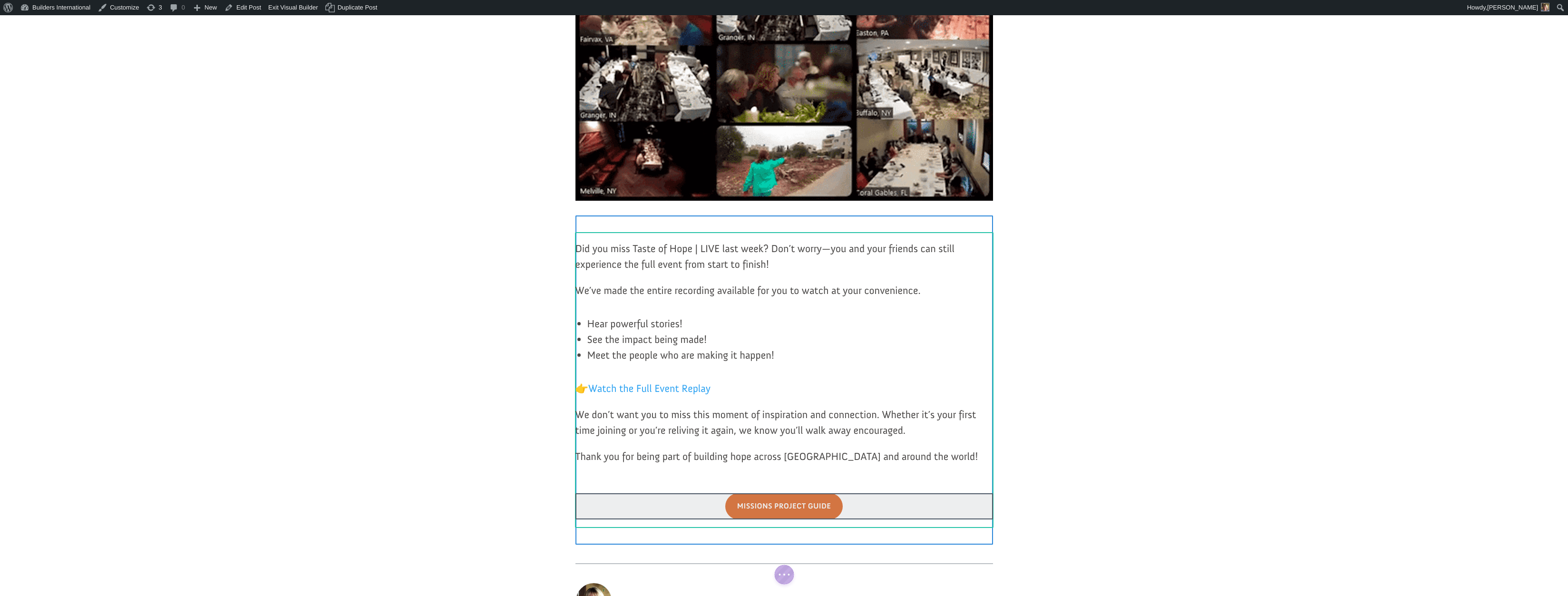
scroll to position [236, 0]
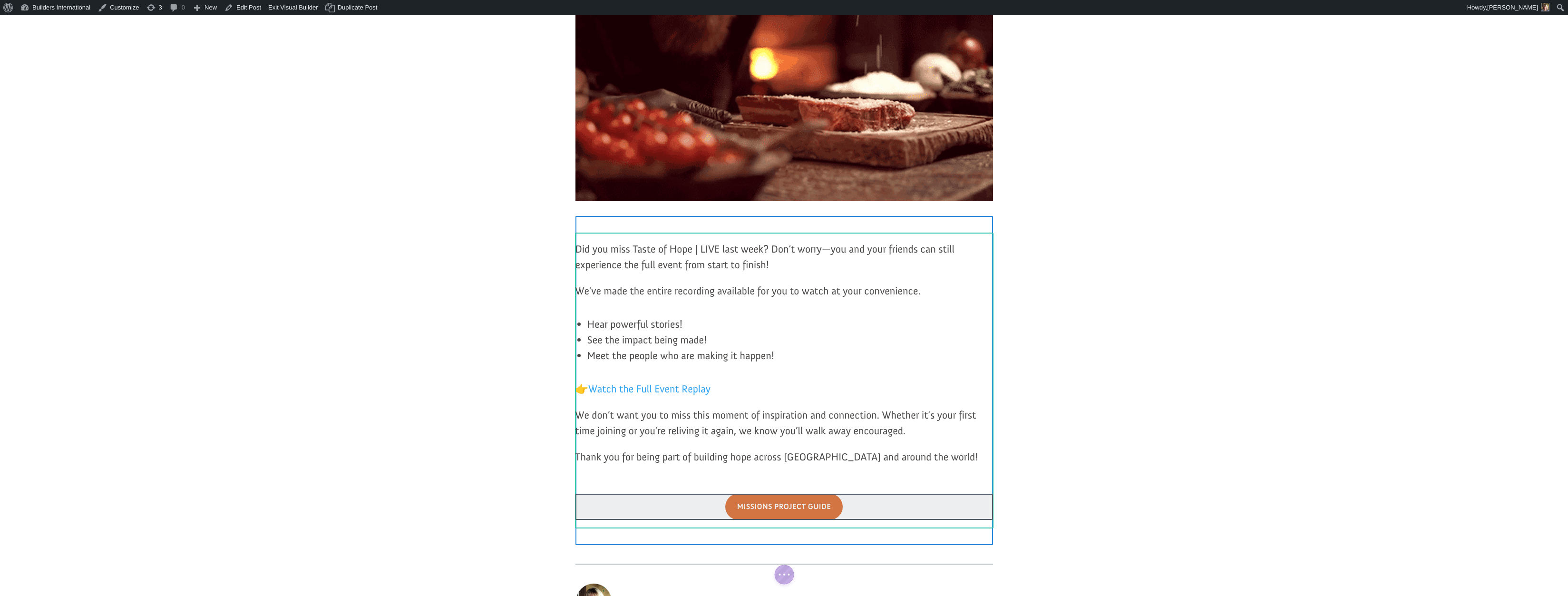
click at [751, 502] on div at bounding box center [784, 507] width 417 height 27
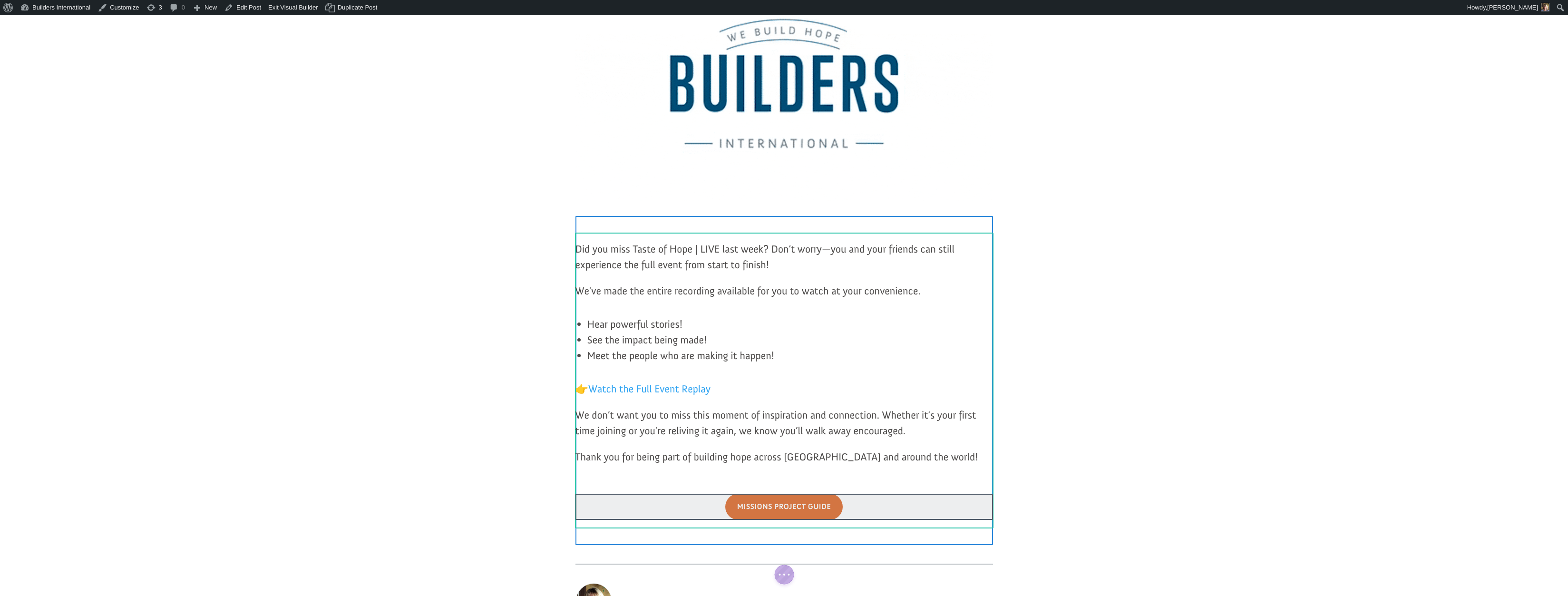
scroll to position [237, 0]
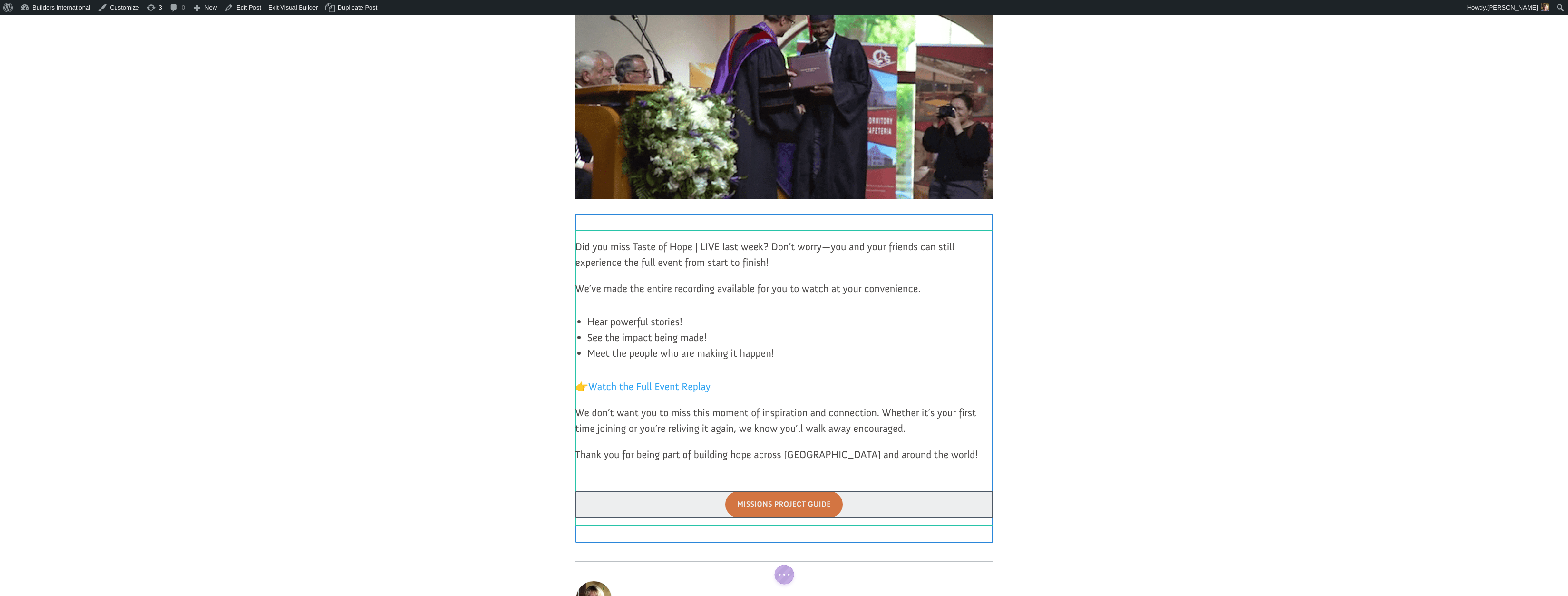
click at [706, 502] on div at bounding box center [784, 505] width 417 height 27
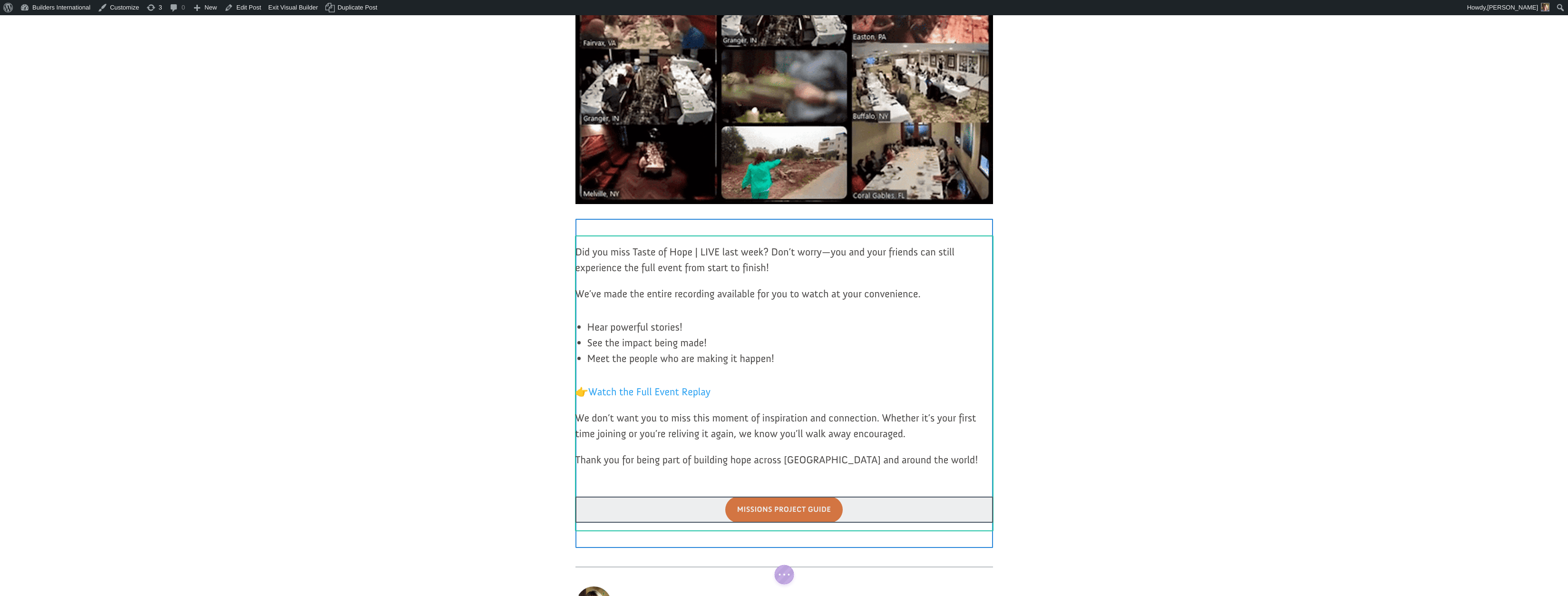
click at [706, 502] on div at bounding box center [784, 510] width 417 height 27
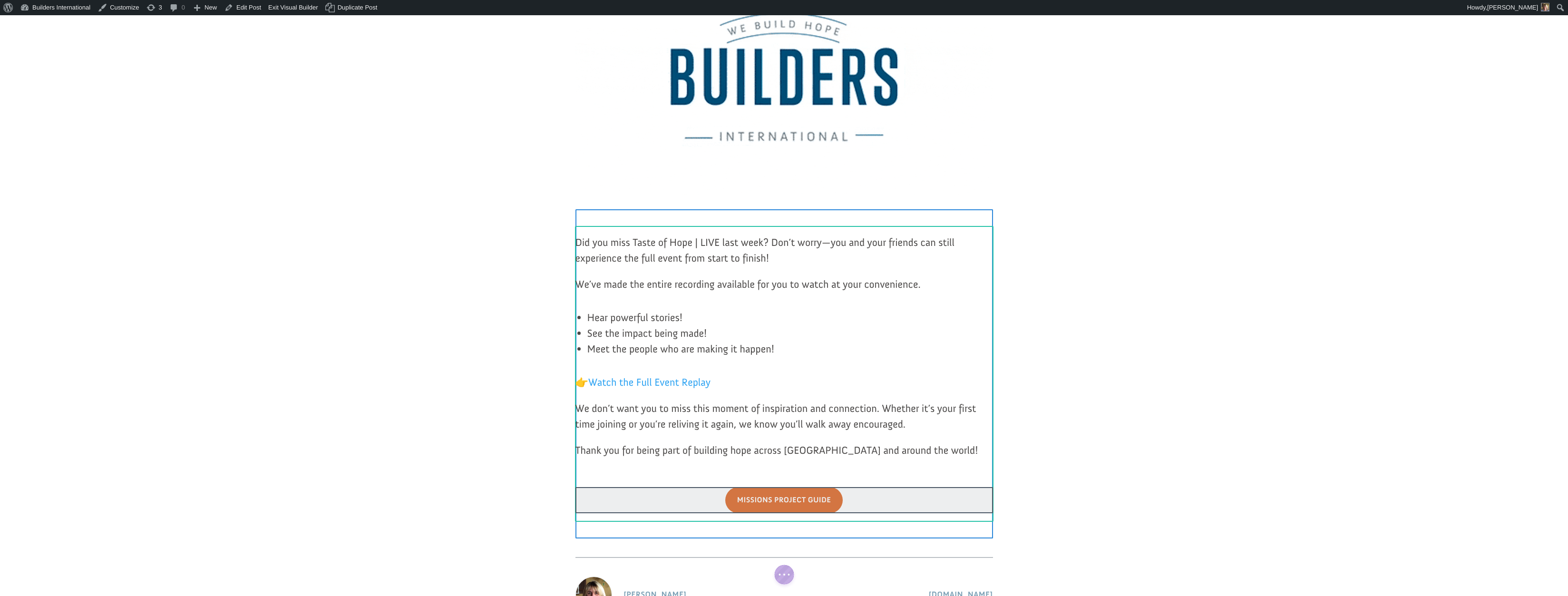
click at [706, 494] on div at bounding box center [784, 500] width 417 height 27
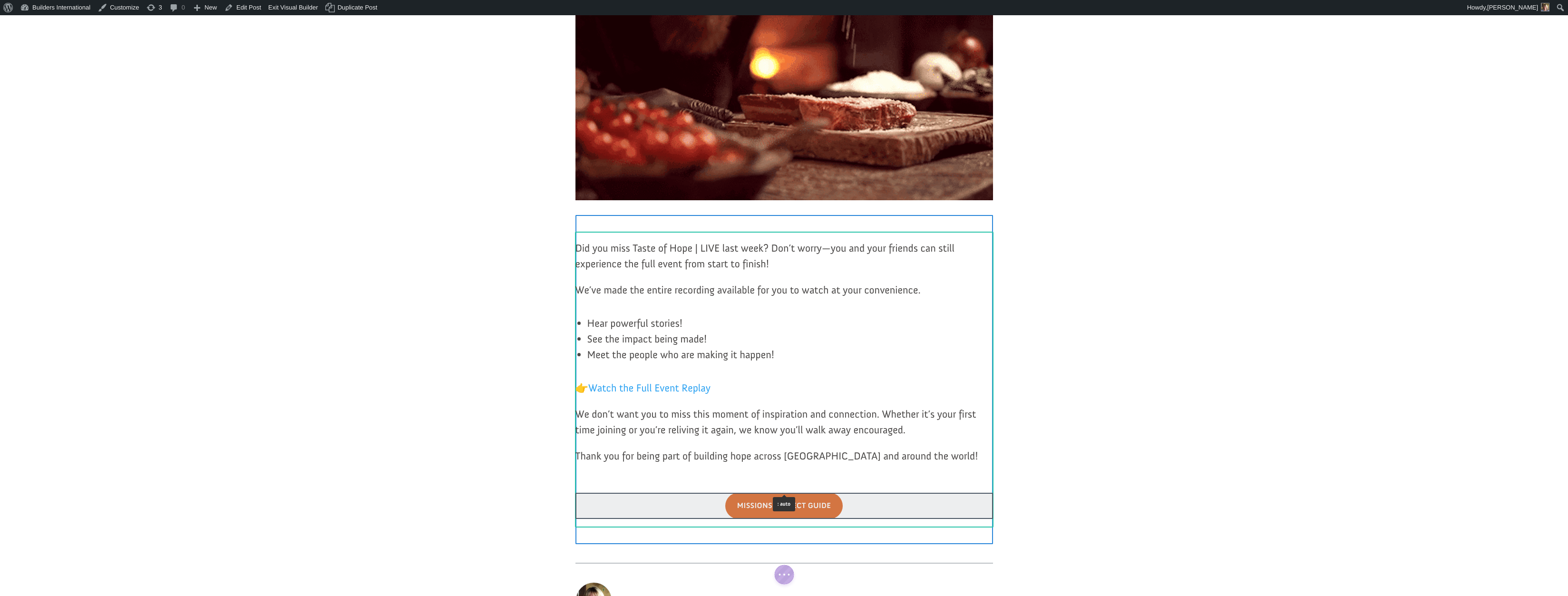
scroll to position [238, 0]
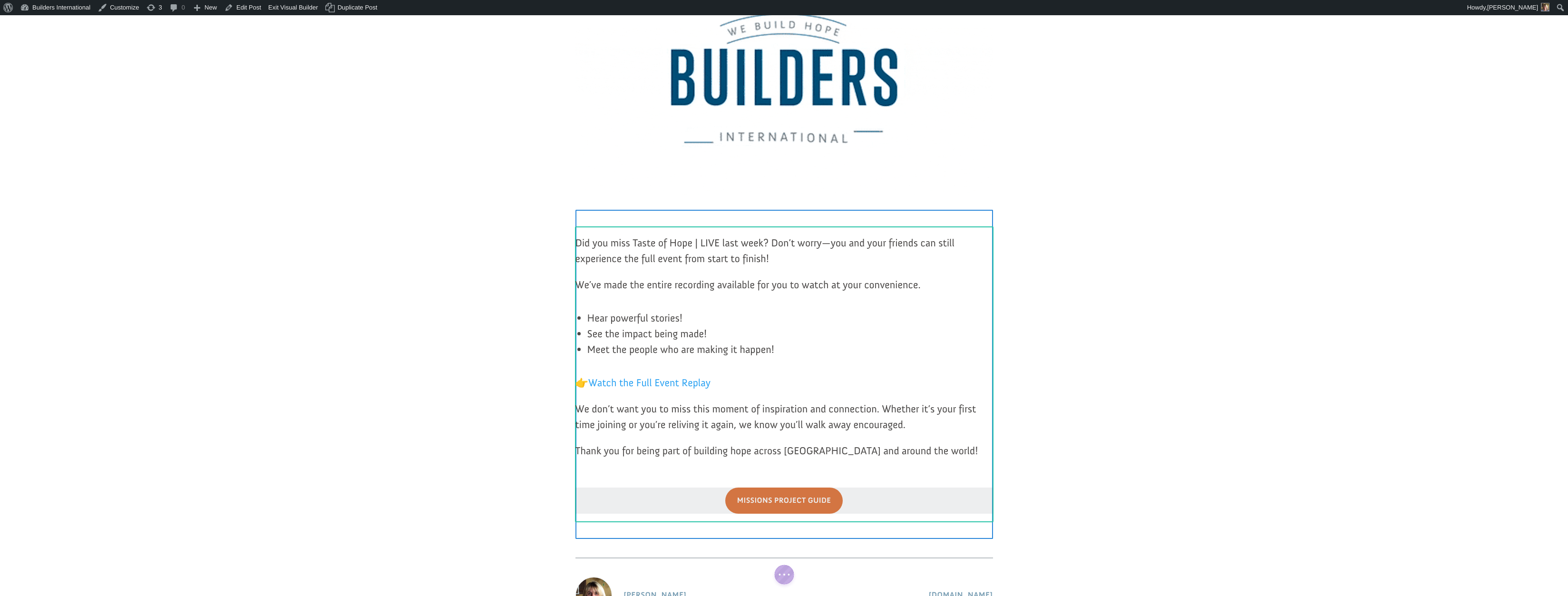
click at [703, 498] on div at bounding box center [784, 501] width 417 height 27
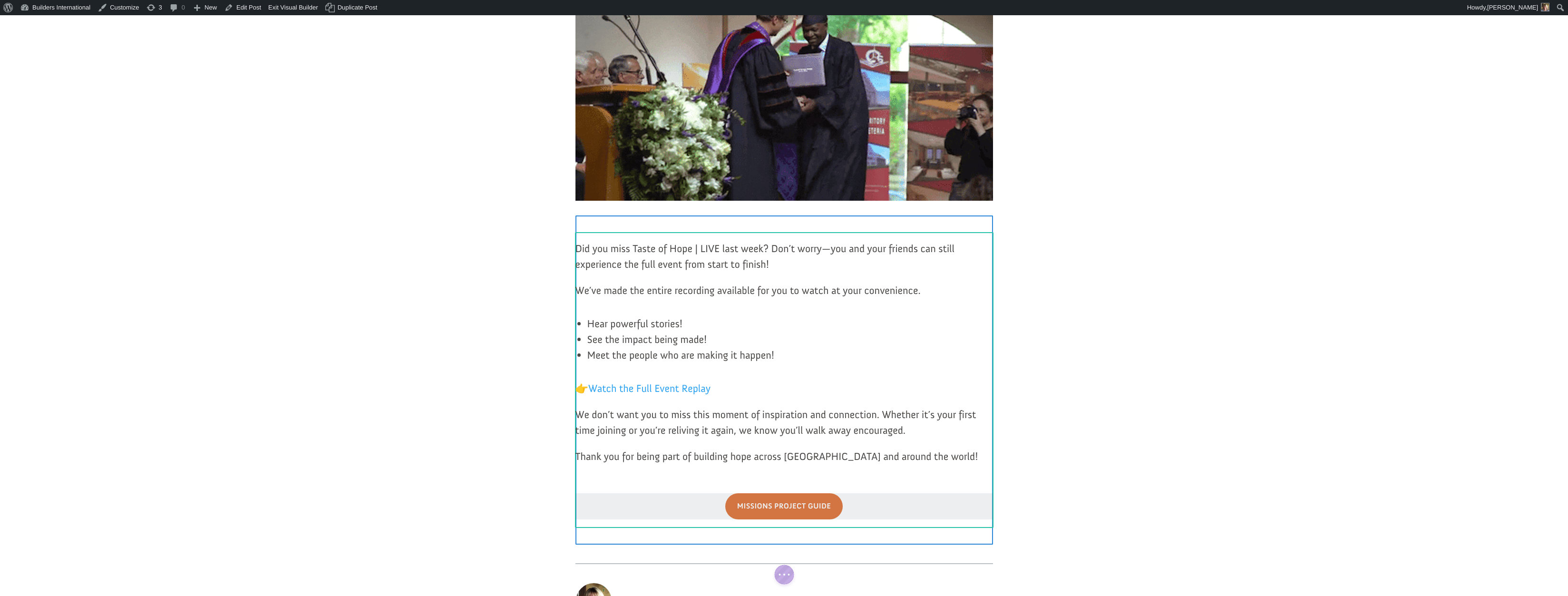
scroll to position [239, 0]
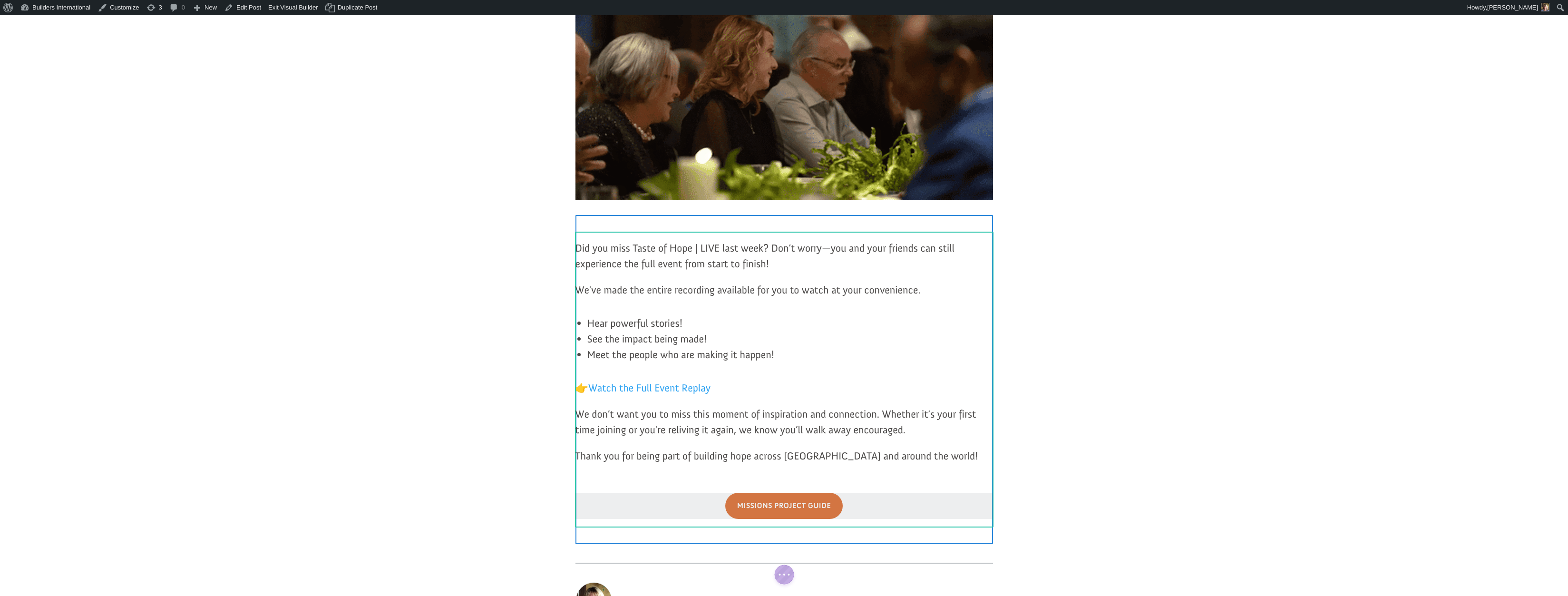
click at [703, 498] on div at bounding box center [784, 506] width 417 height 27
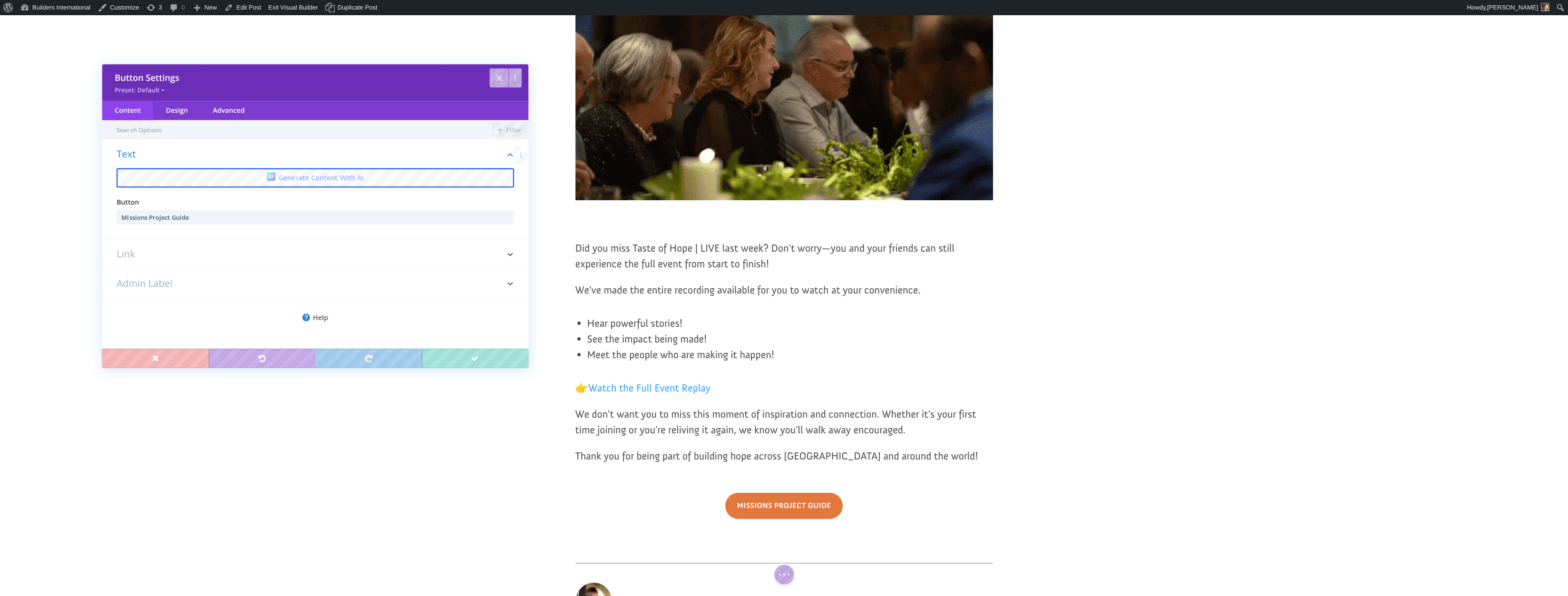
click at [703, 498] on div "Missions Project Guide" at bounding box center [784, 506] width 417 height 27
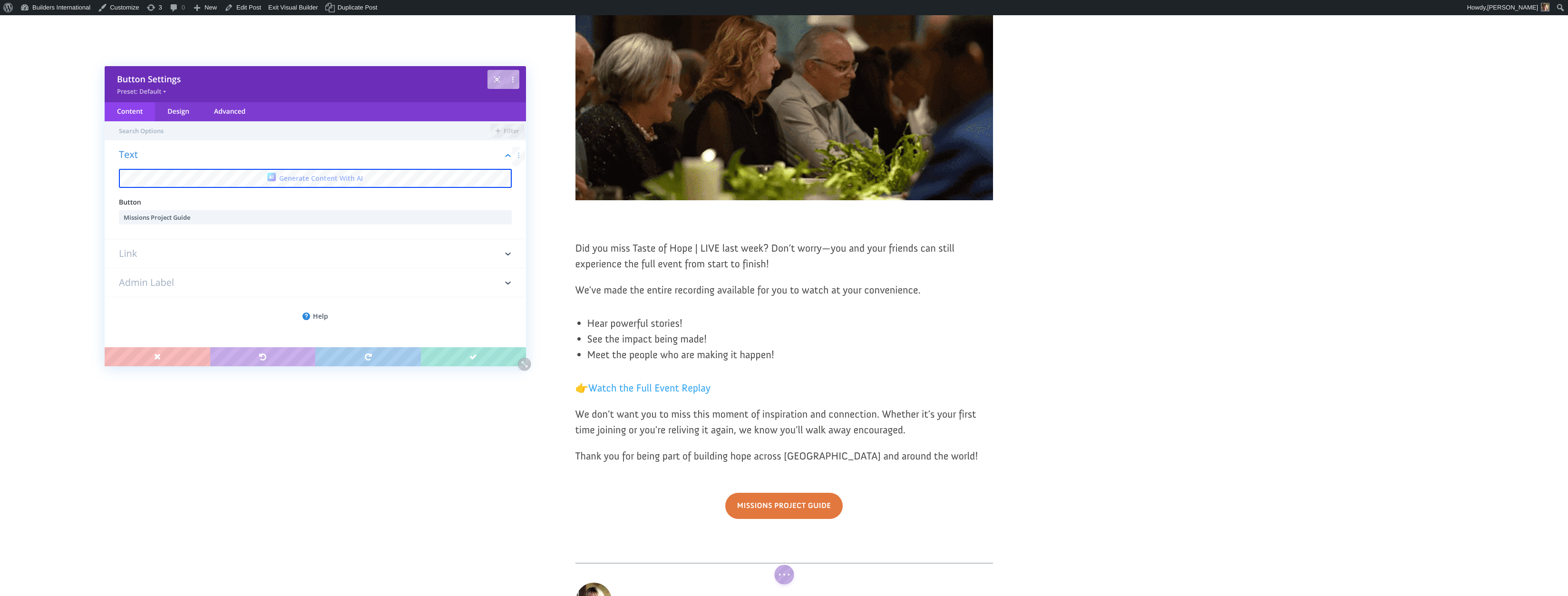
click at [434, 250] on h3 "Link" at bounding box center [315, 253] width 393 height 28
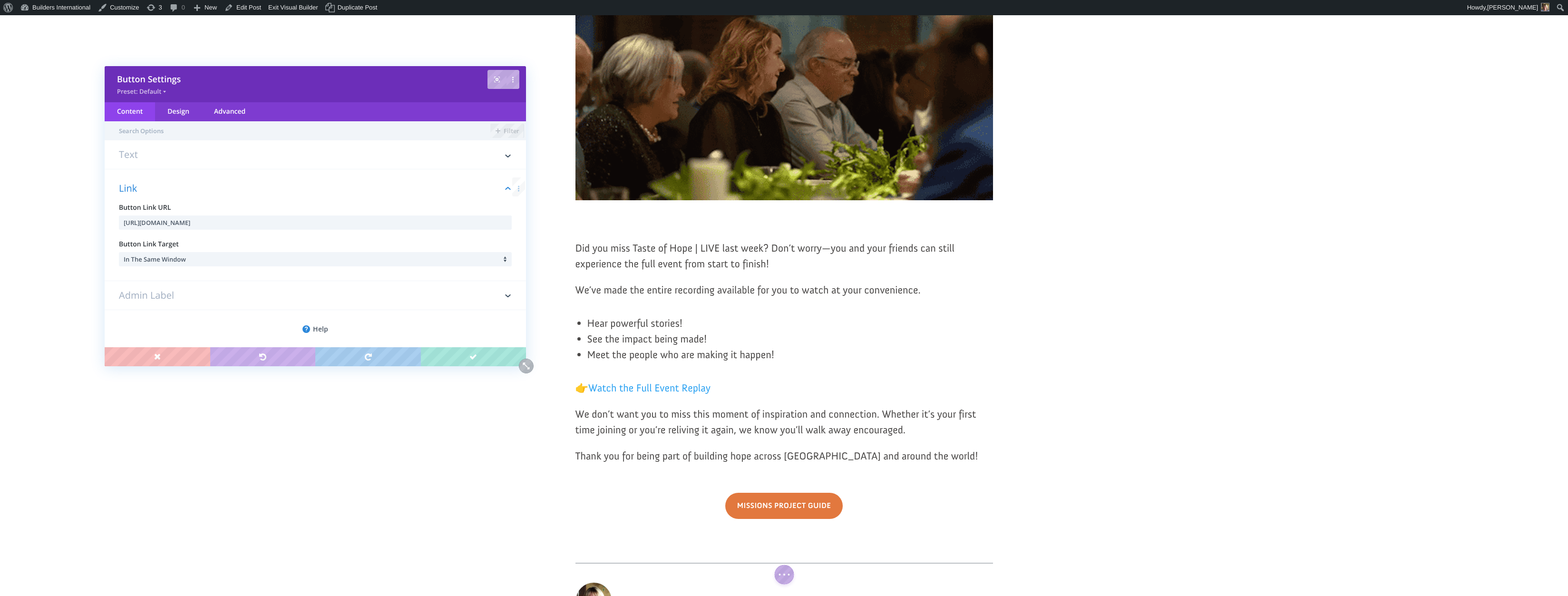
scroll to position [6, 0]
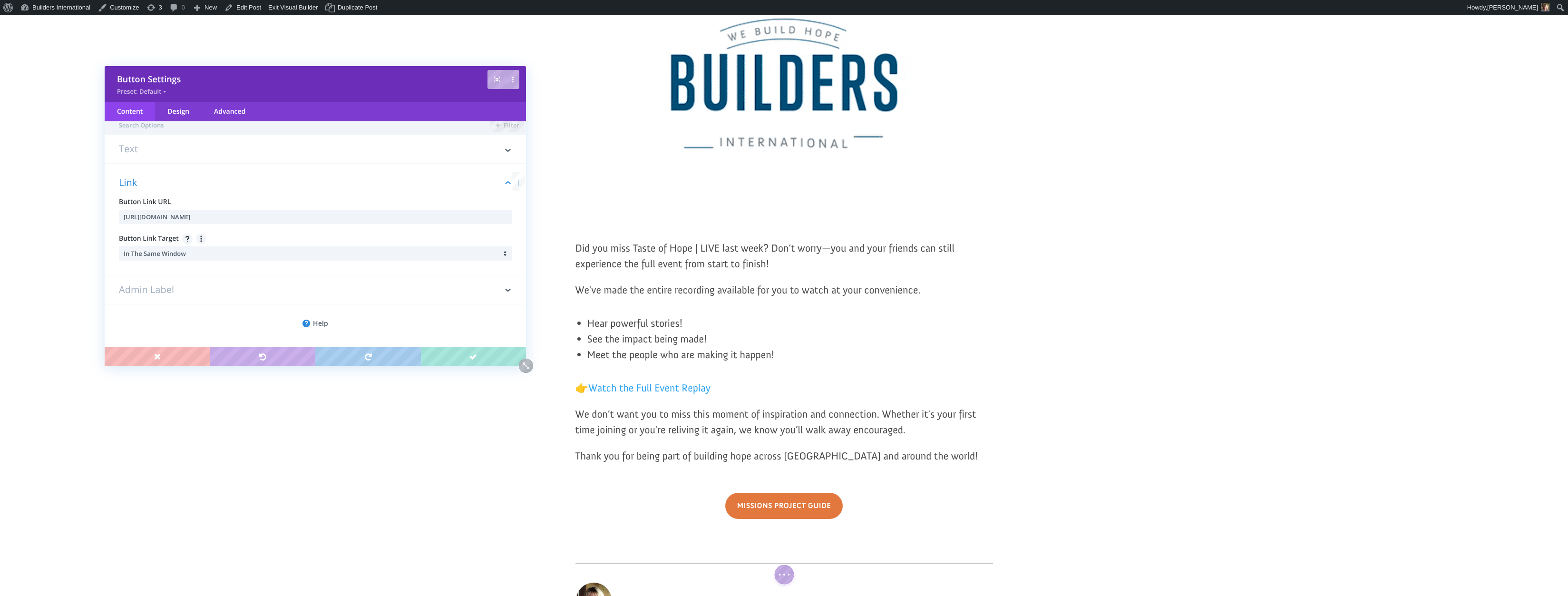
click at [331, 252] on li "In The Same Window" at bounding box center [317, 253] width 388 height 14
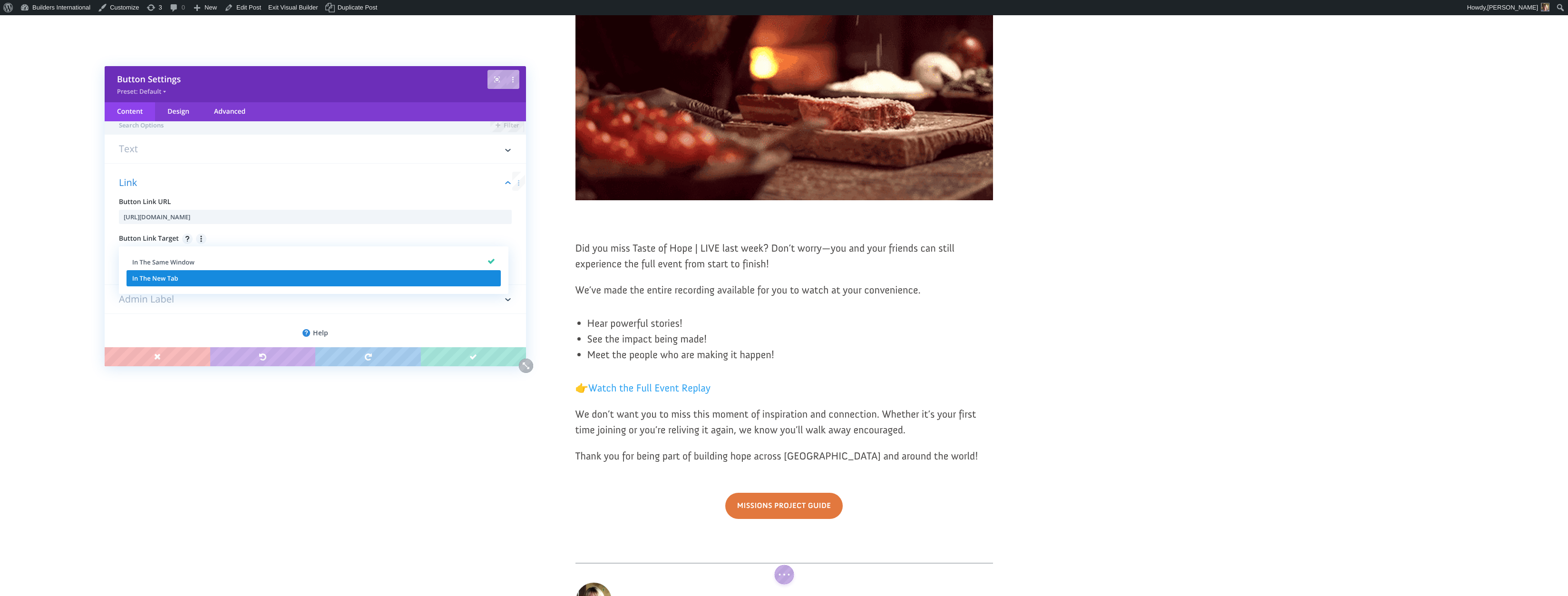
click at [301, 281] on li "In The New Tab" at bounding box center [313, 278] width 375 height 16
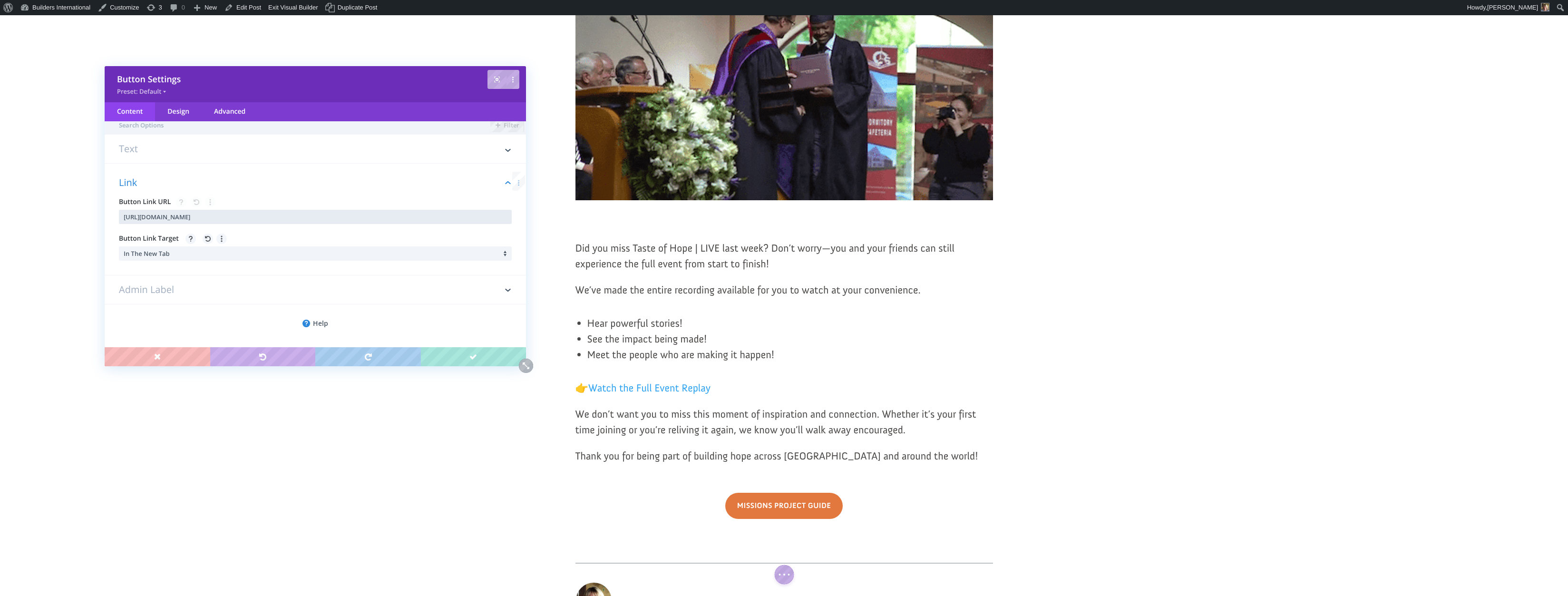
drag, startPoint x: 321, startPoint y: 214, endPoint x: 288, endPoint y: 201, distance: 35.5
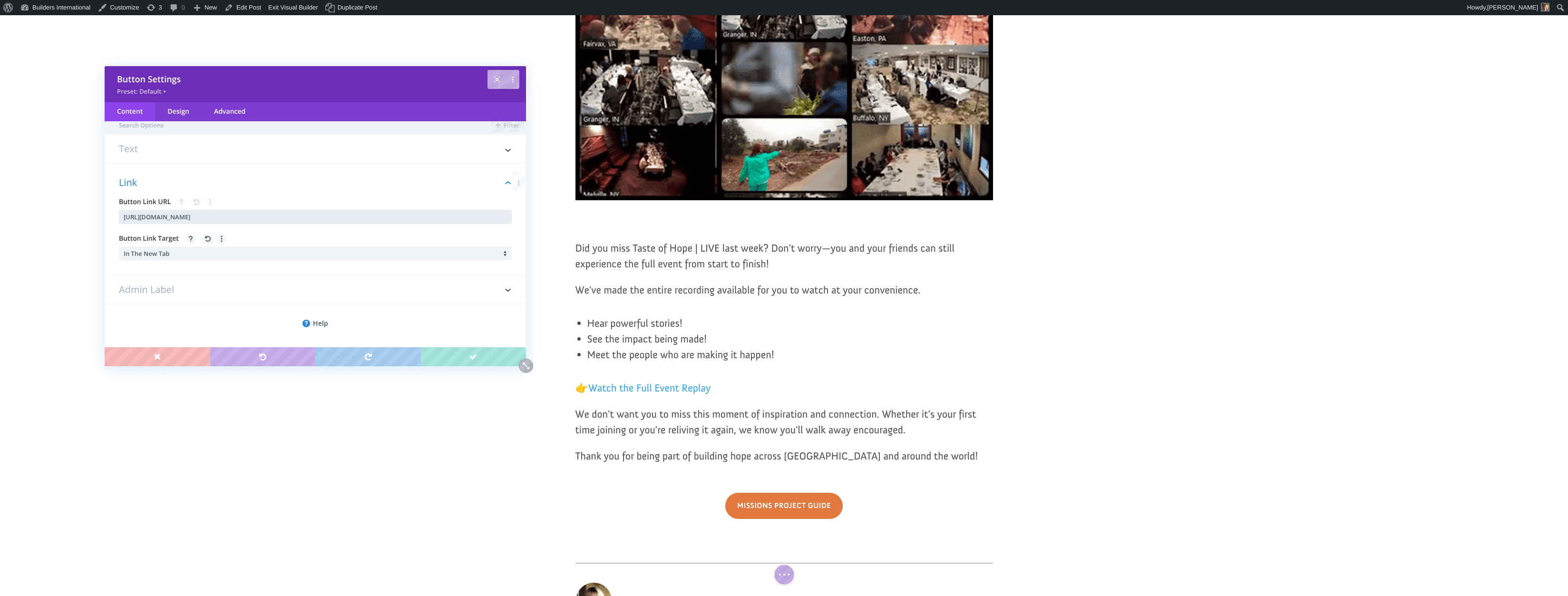
click at [288, 201] on div "Button Link URL https://buildersintl.org/missionsprojectguide/" at bounding box center [315, 211] width 393 height 28
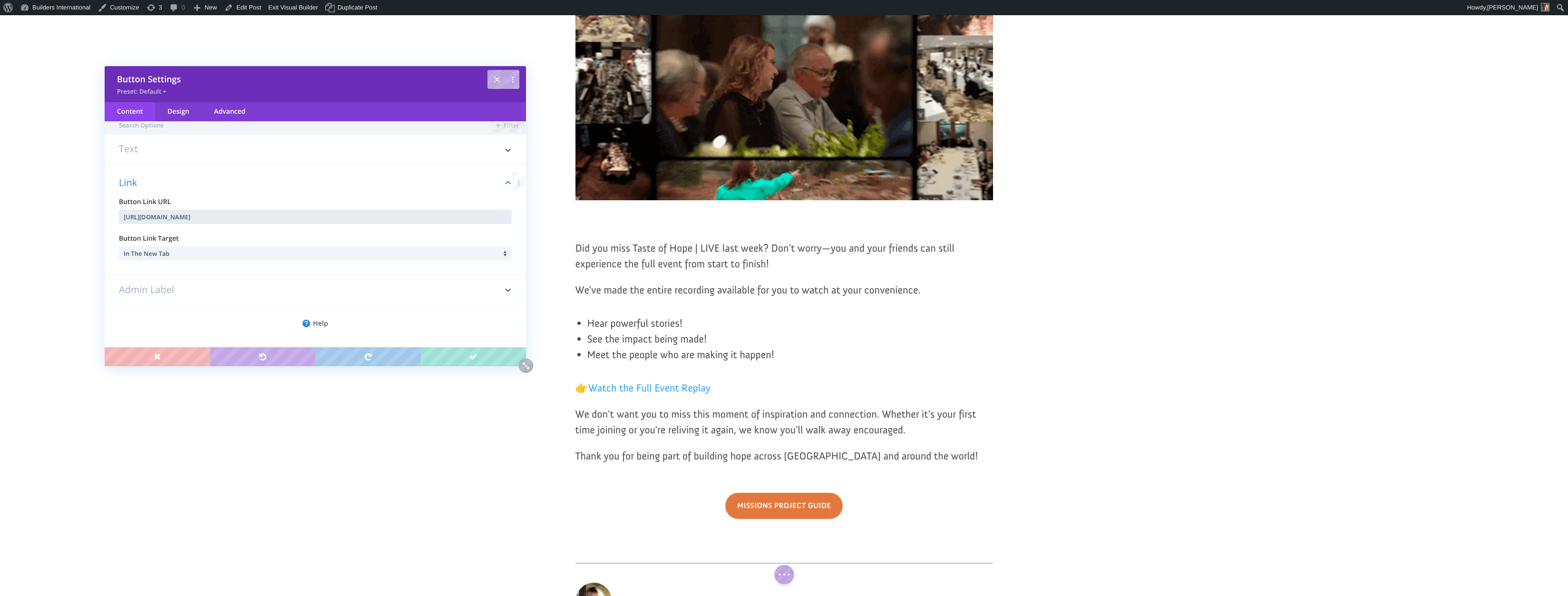
paste input "://buildersintl.org/toh-post-event-ebs"
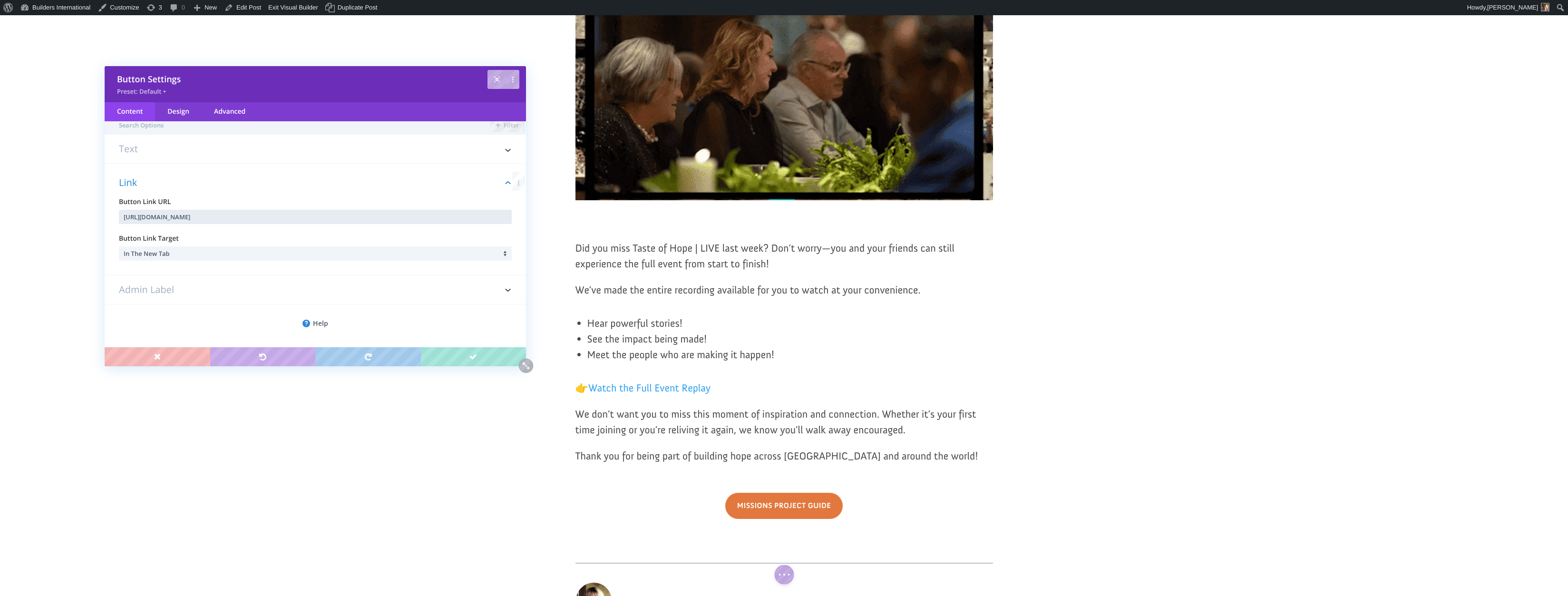
type input "http://buildersintl.org/toh-post-event-ebs"
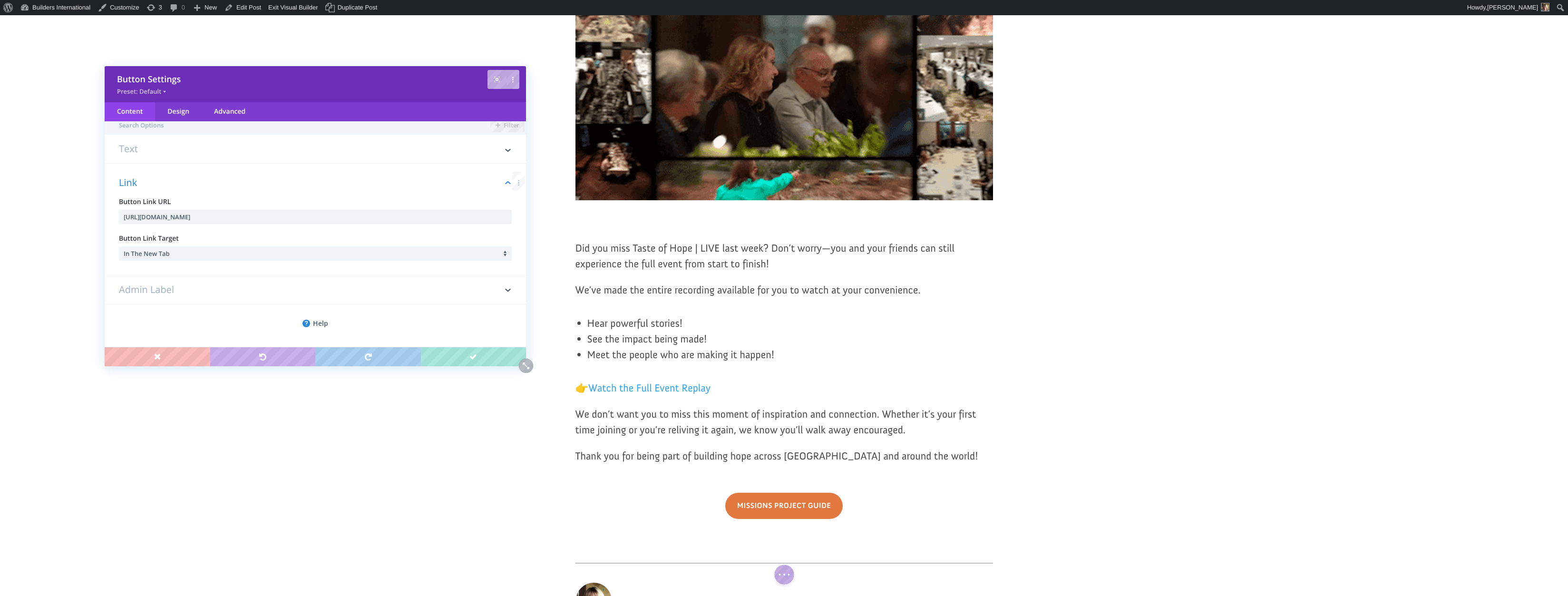
click at [175, 152] on h3 "Text" at bounding box center [315, 154] width 393 height 19
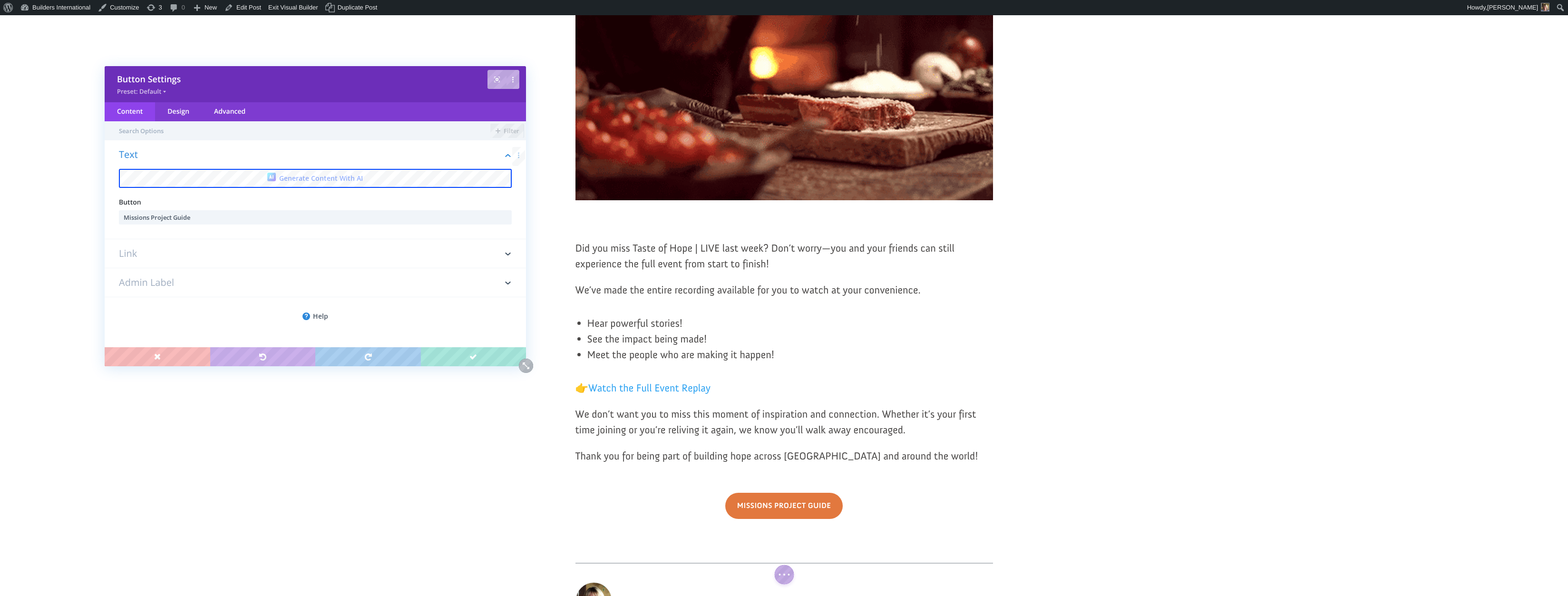
scroll to position [0, 0]
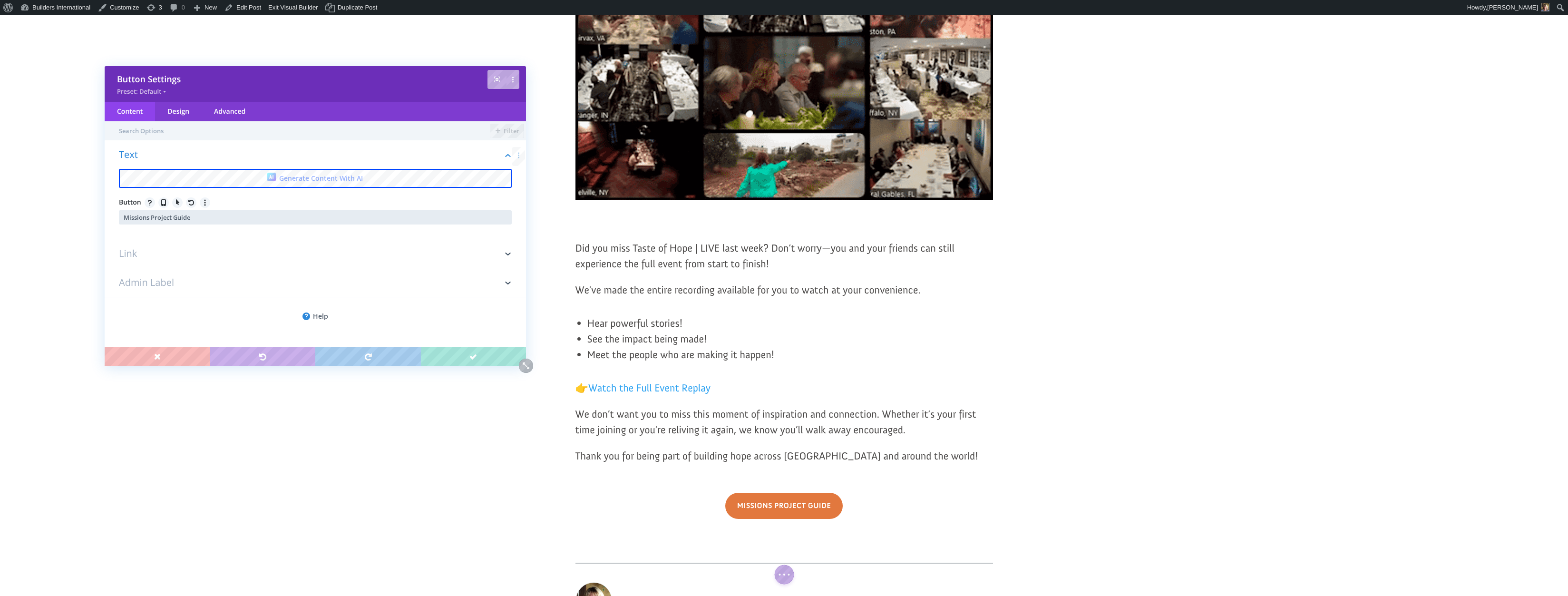
drag, startPoint x: 305, startPoint y: 215, endPoint x: 105, endPoint y: 209, distance: 200.1
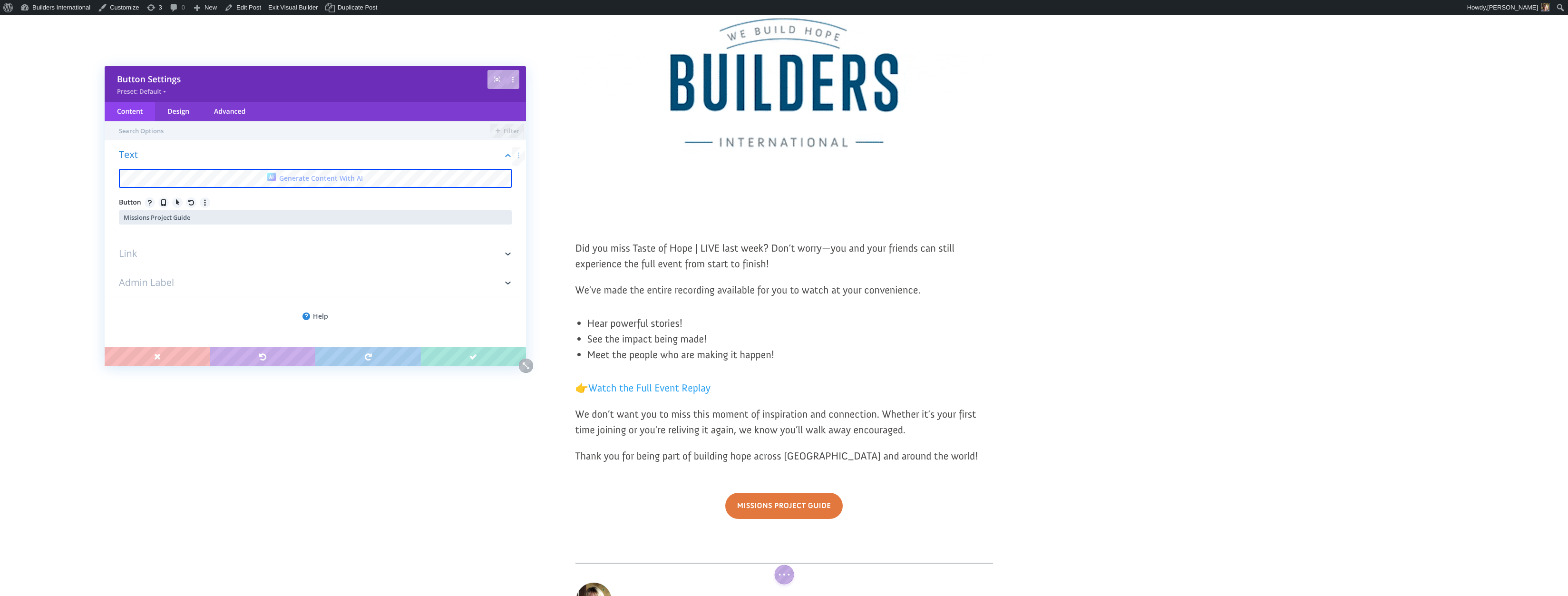
click at [105, 209] on div "Text Generate Content With AI Button Missions Project Guide" at bounding box center [315, 195] width 421 height 89
type input "Watch Taste of Hope"
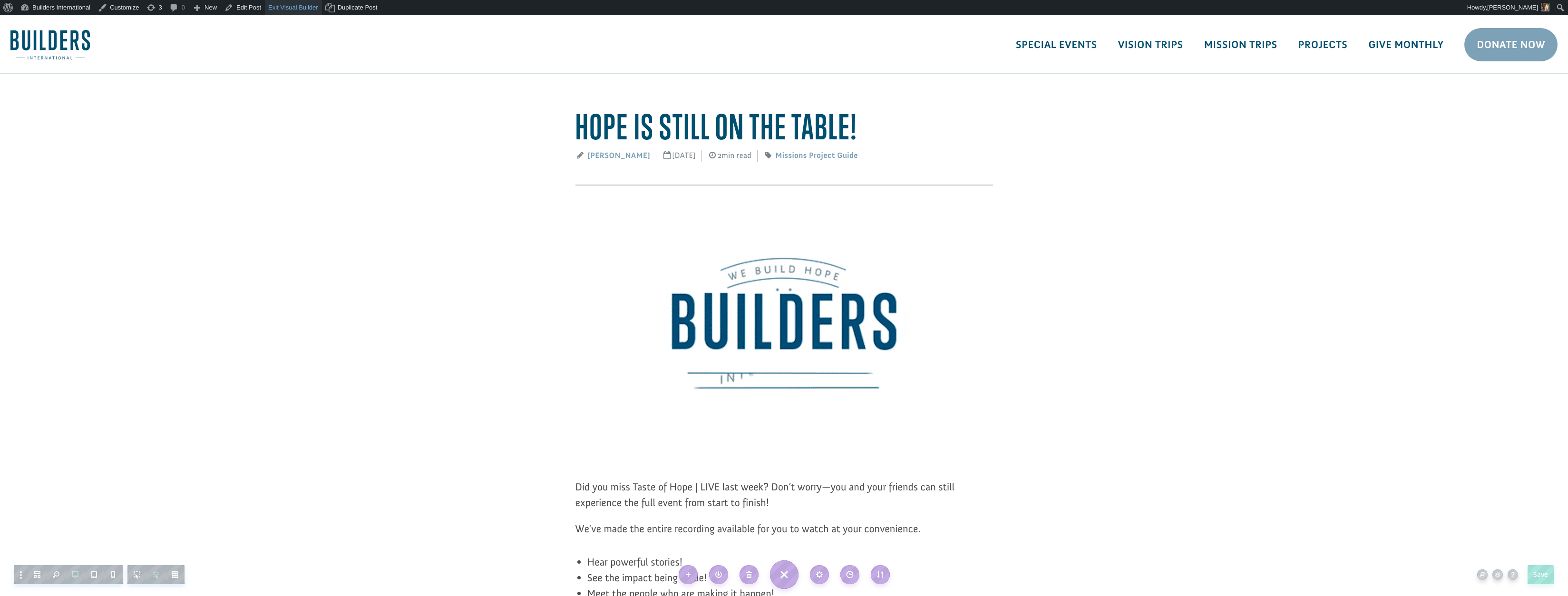
click at [277, 9] on link "Exit Visual Builder" at bounding box center [293, 8] width 57 height 15
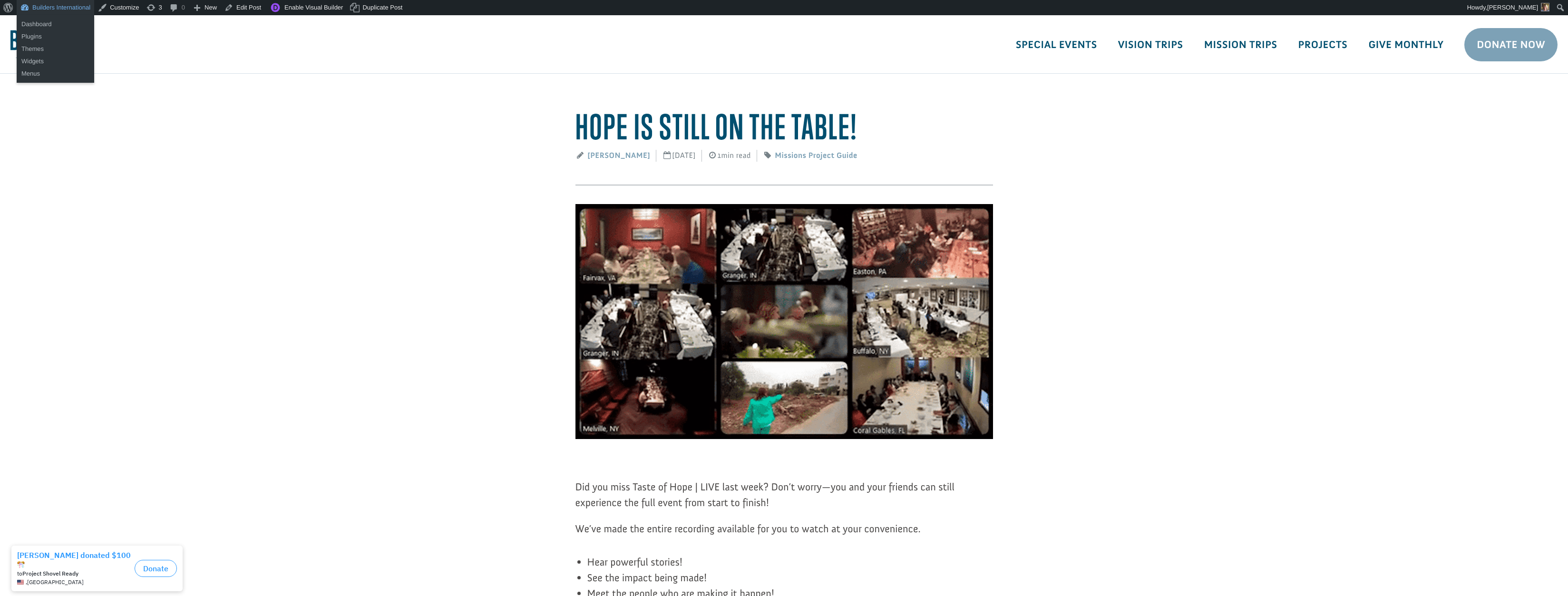
click at [83, 9] on link "Builders International" at bounding box center [56, 8] width 78 height 15
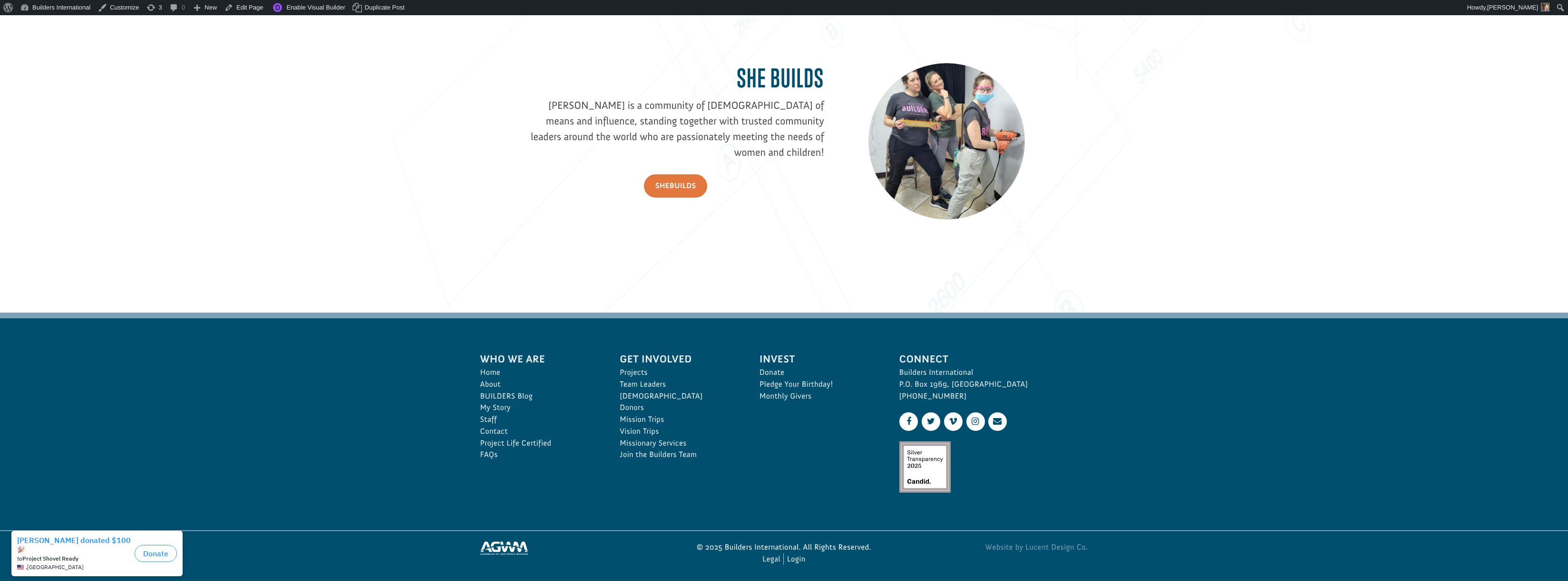
scroll to position [1513, 0]
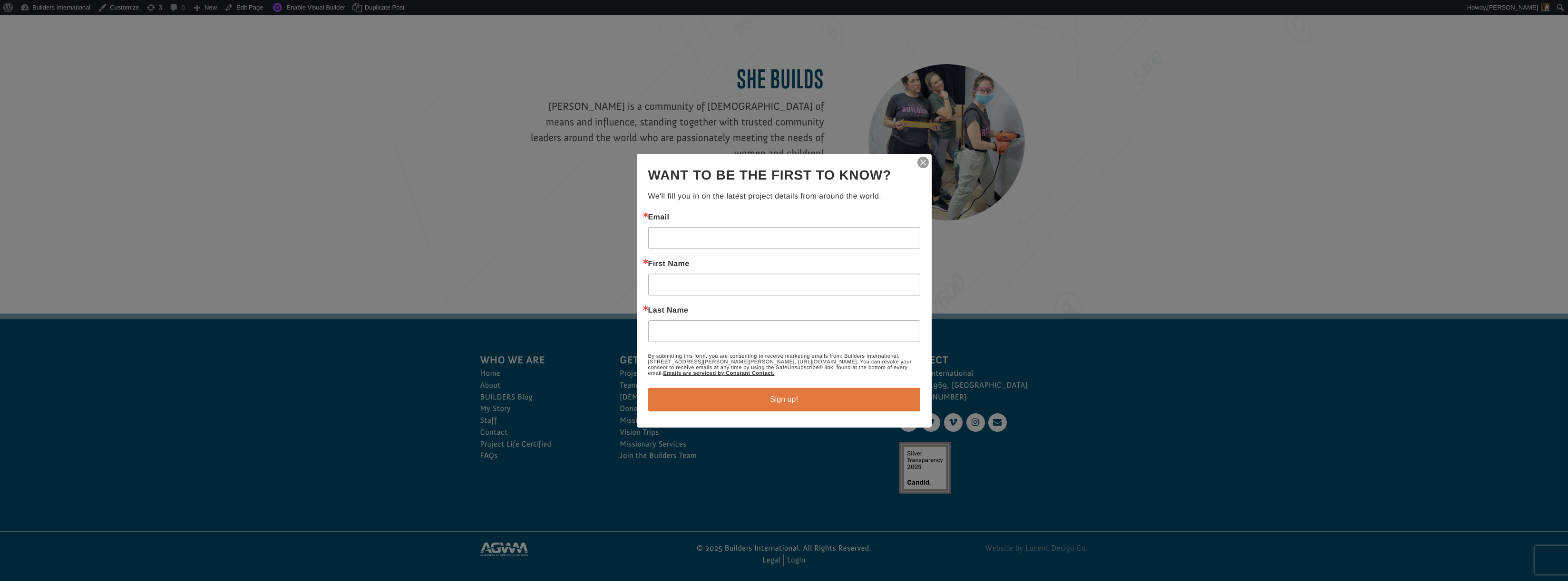
click at [924, 162] on img "button" at bounding box center [923, 162] width 13 height 13
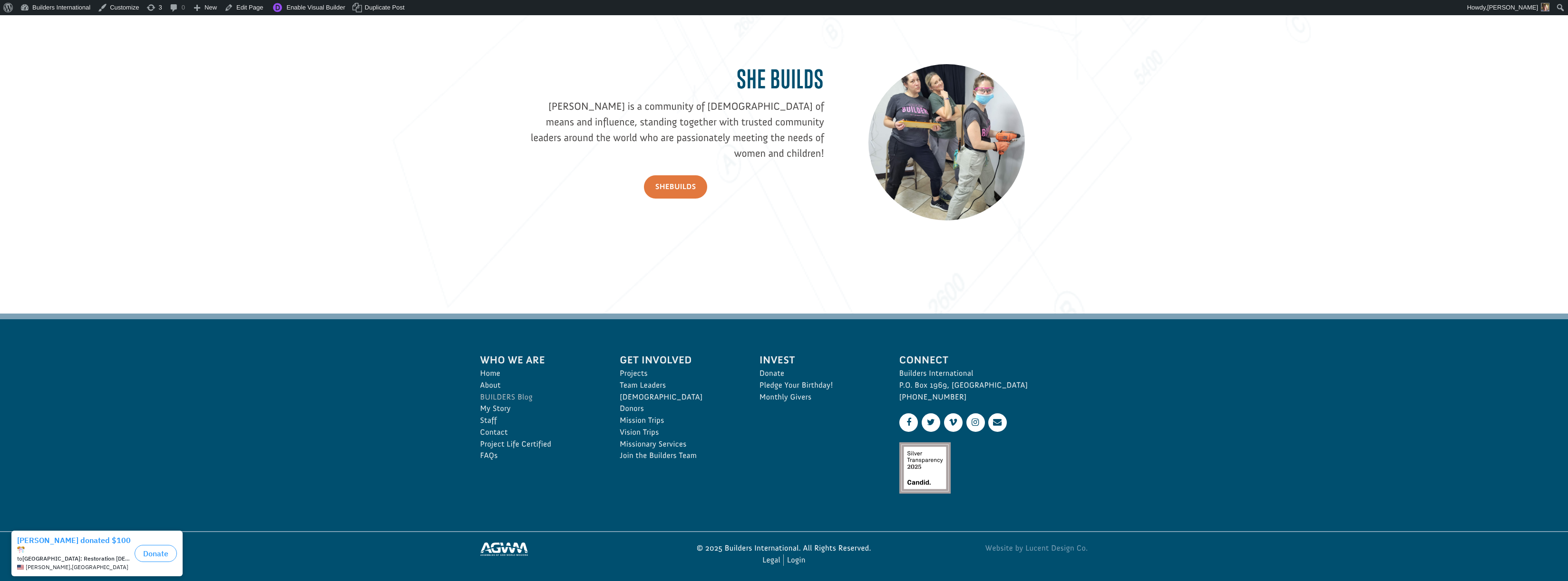
click at [521, 392] on link "BUILDERS Blog" at bounding box center [539, 397] width 119 height 12
click at [520, 395] on link "BUILDERS Blog" at bounding box center [539, 397] width 119 height 12
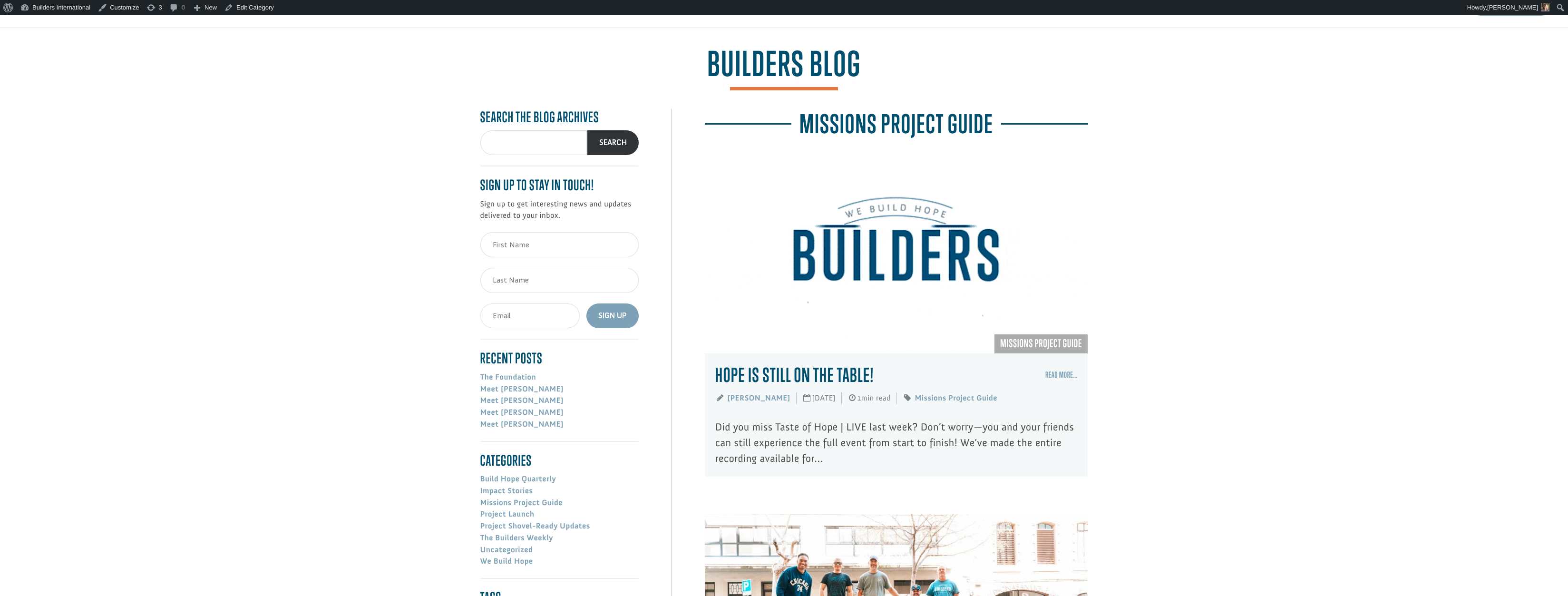
scroll to position [46, 0]
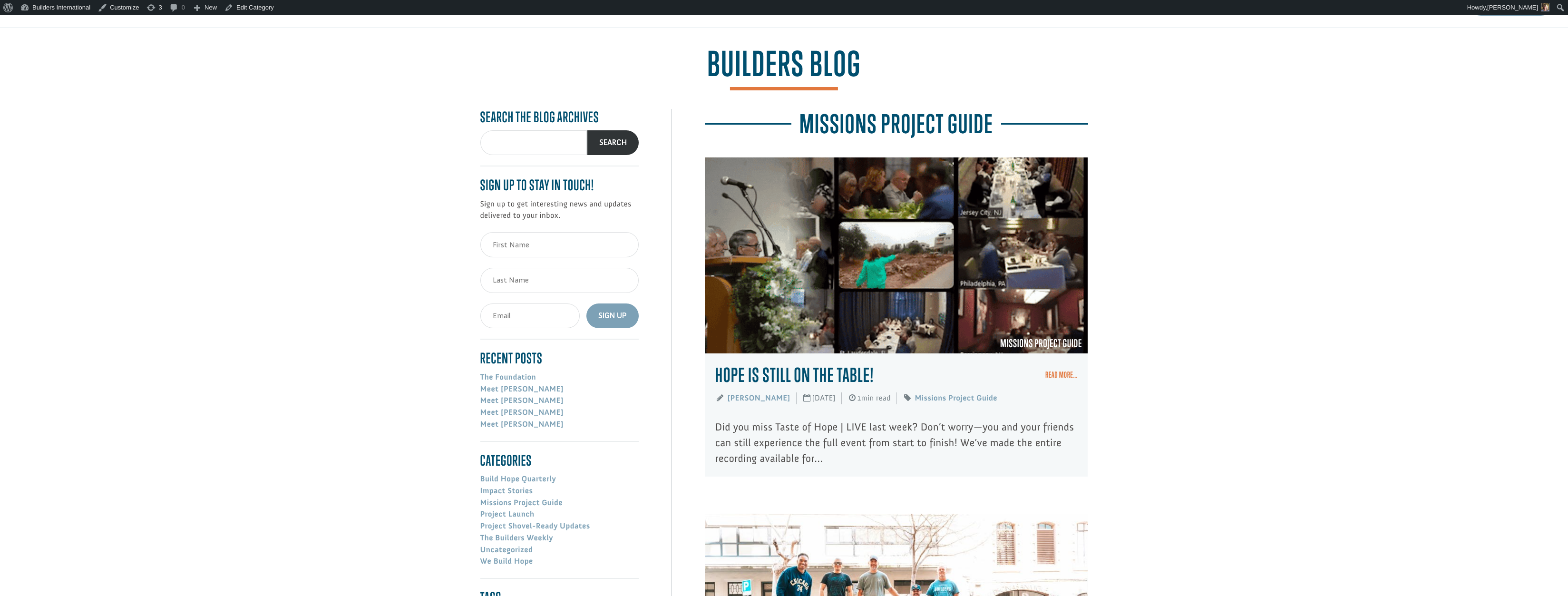
click at [1057, 374] on link "Read More…" at bounding box center [1061, 375] width 32 height 9
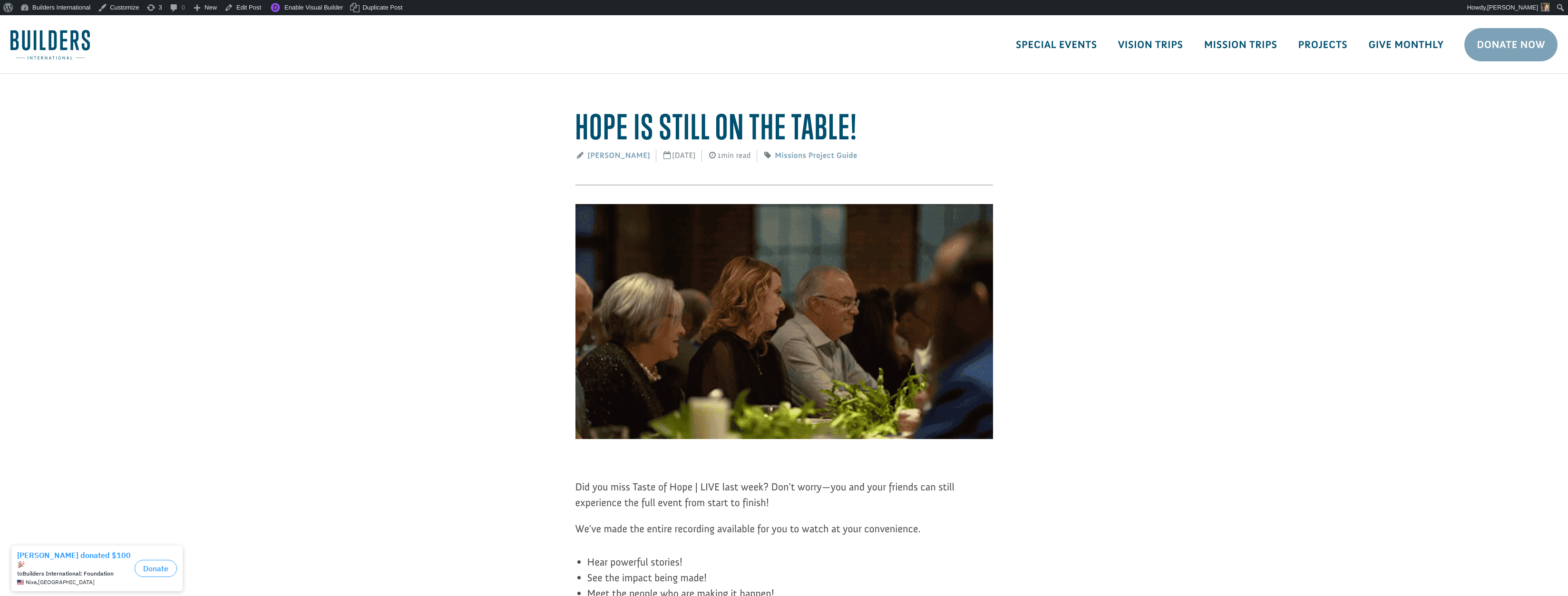
click at [773, 155] on icon at bounding box center [767, 155] width 10 height 9
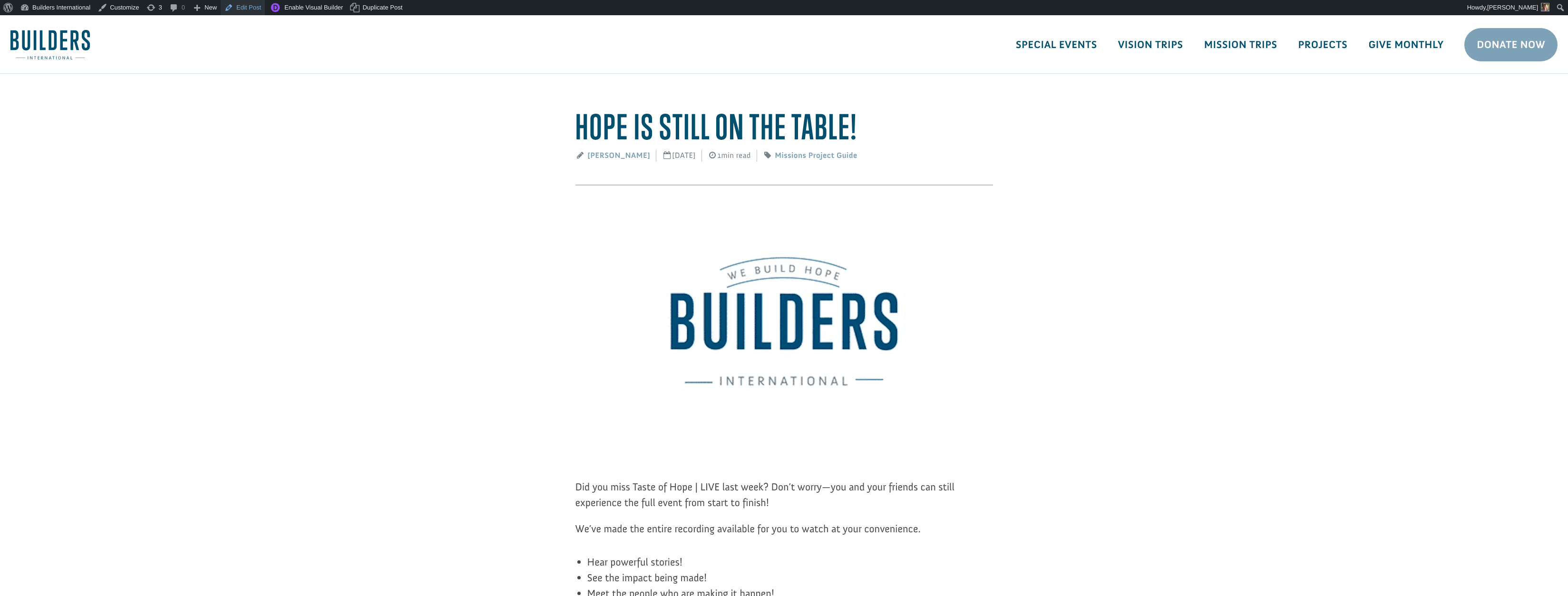
click at [254, 7] on link "Edit Post" at bounding box center [243, 8] width 45 height 15
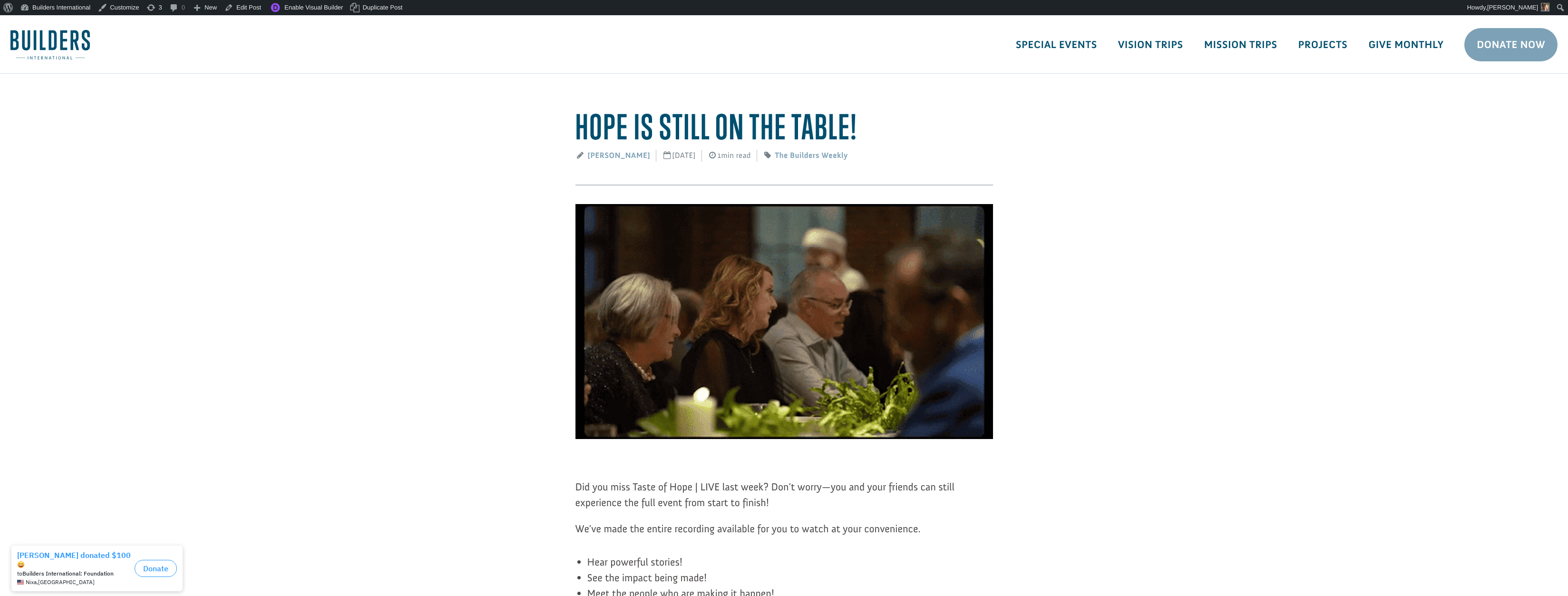
click at [68, 38] on img at bounding box center [50, 45] width 80 height 29
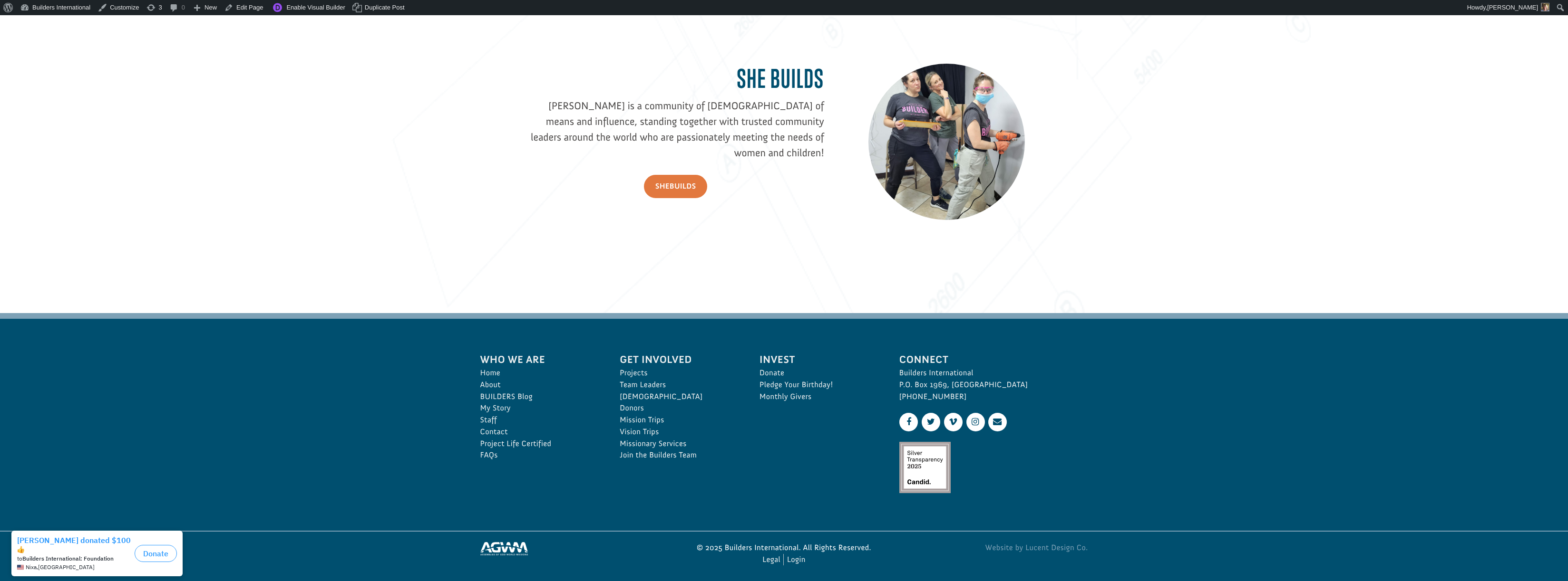
scroll to position [1513, 0]
click at [509, 395] on link "BUILDERS Blog" at bounding box center [539, 397] width 119 height 12
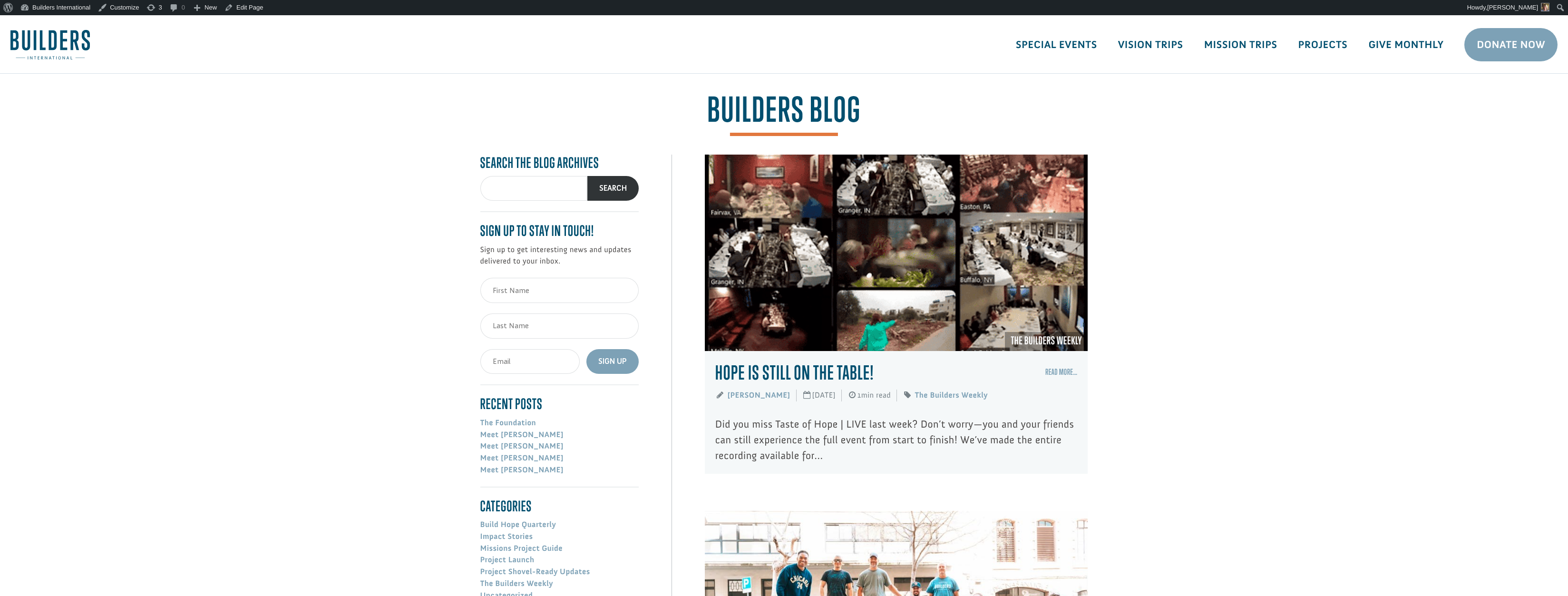
click at [436, 99] on h1 "BUILDERS Blog" at bounding box center [784, 115] width 1547 height 44
